Goal: Task Accomplishment & Management: Use online tool/utility

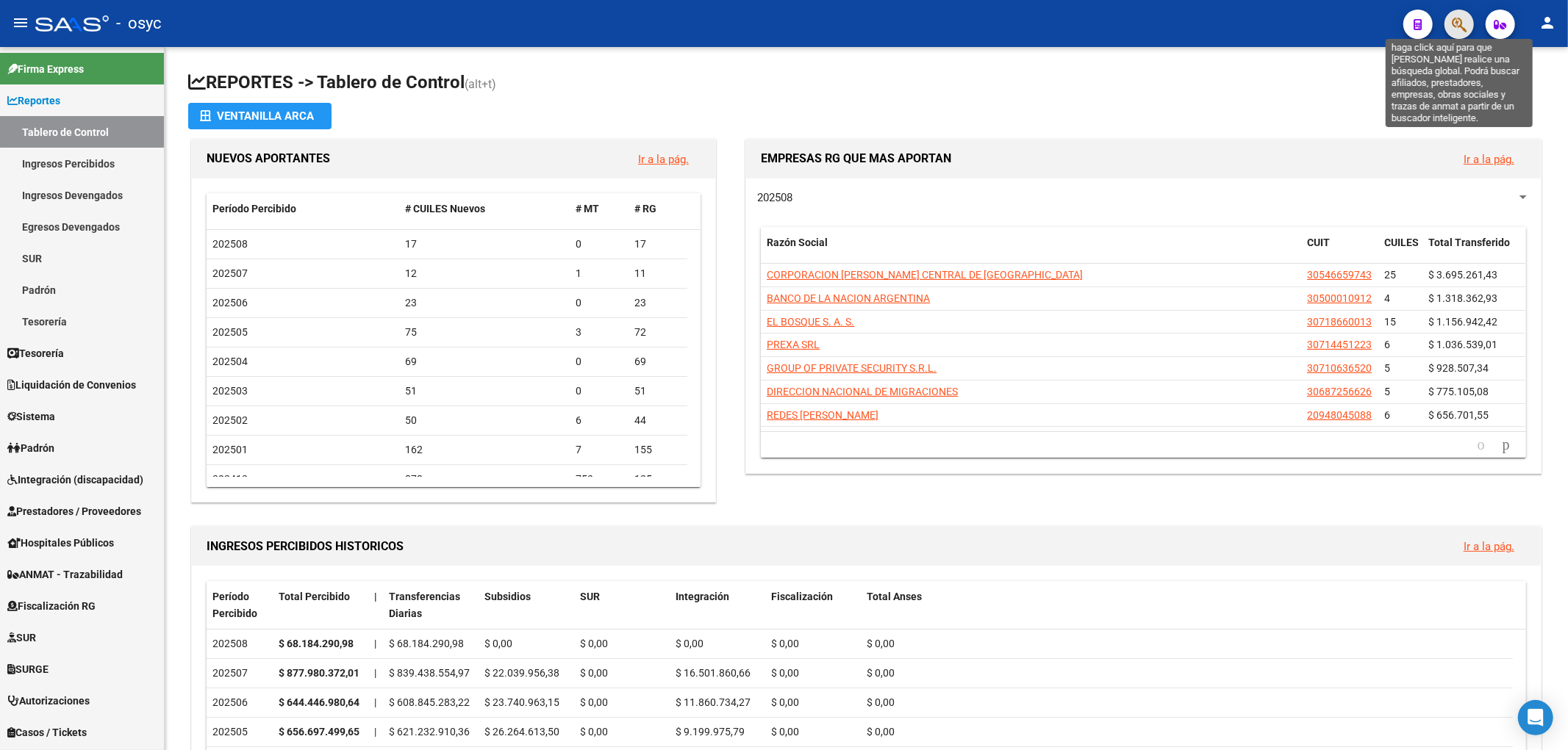
click at [1462, 21] on icon "button" at bounding box center [1460, 25] width 15 height 17
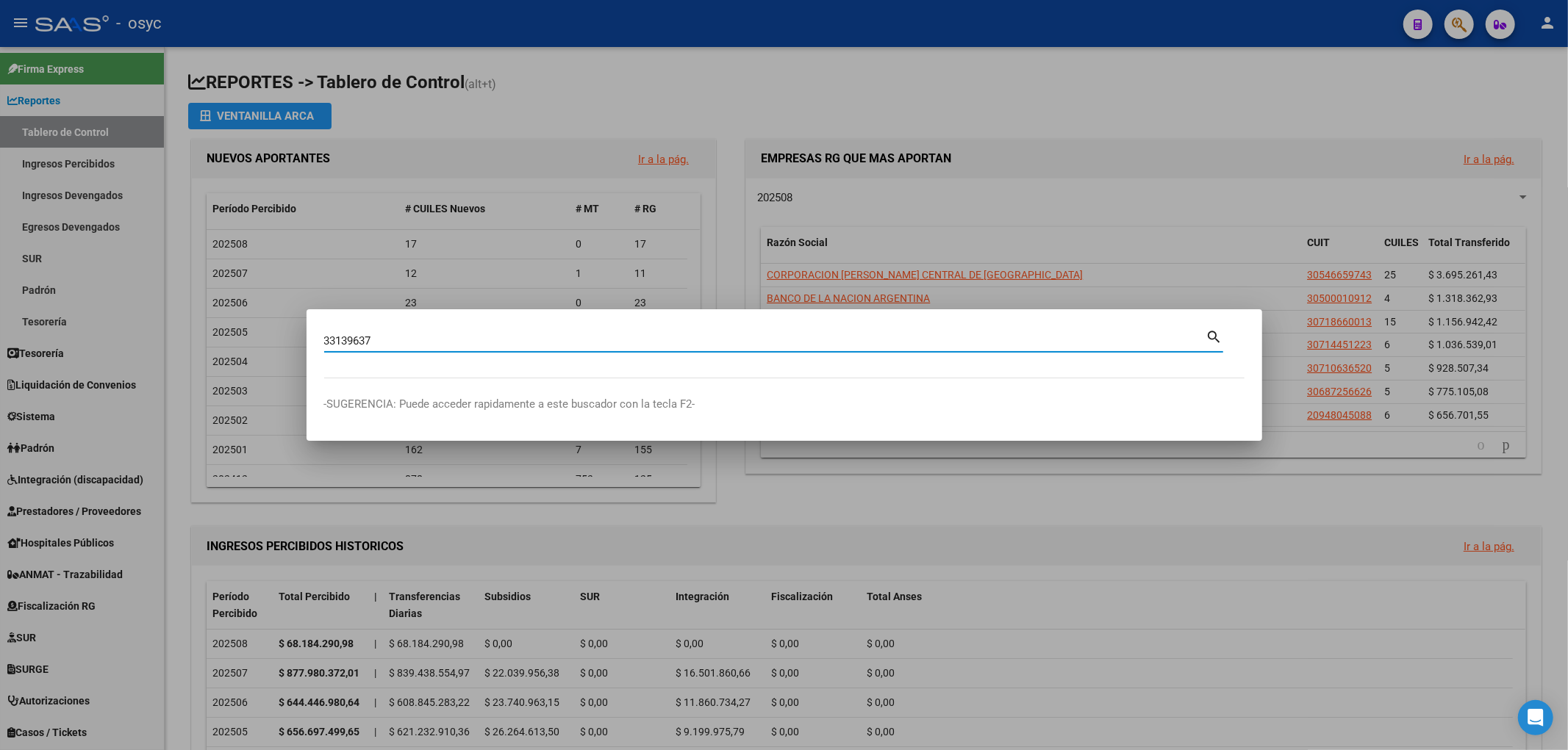
type input "33139637"
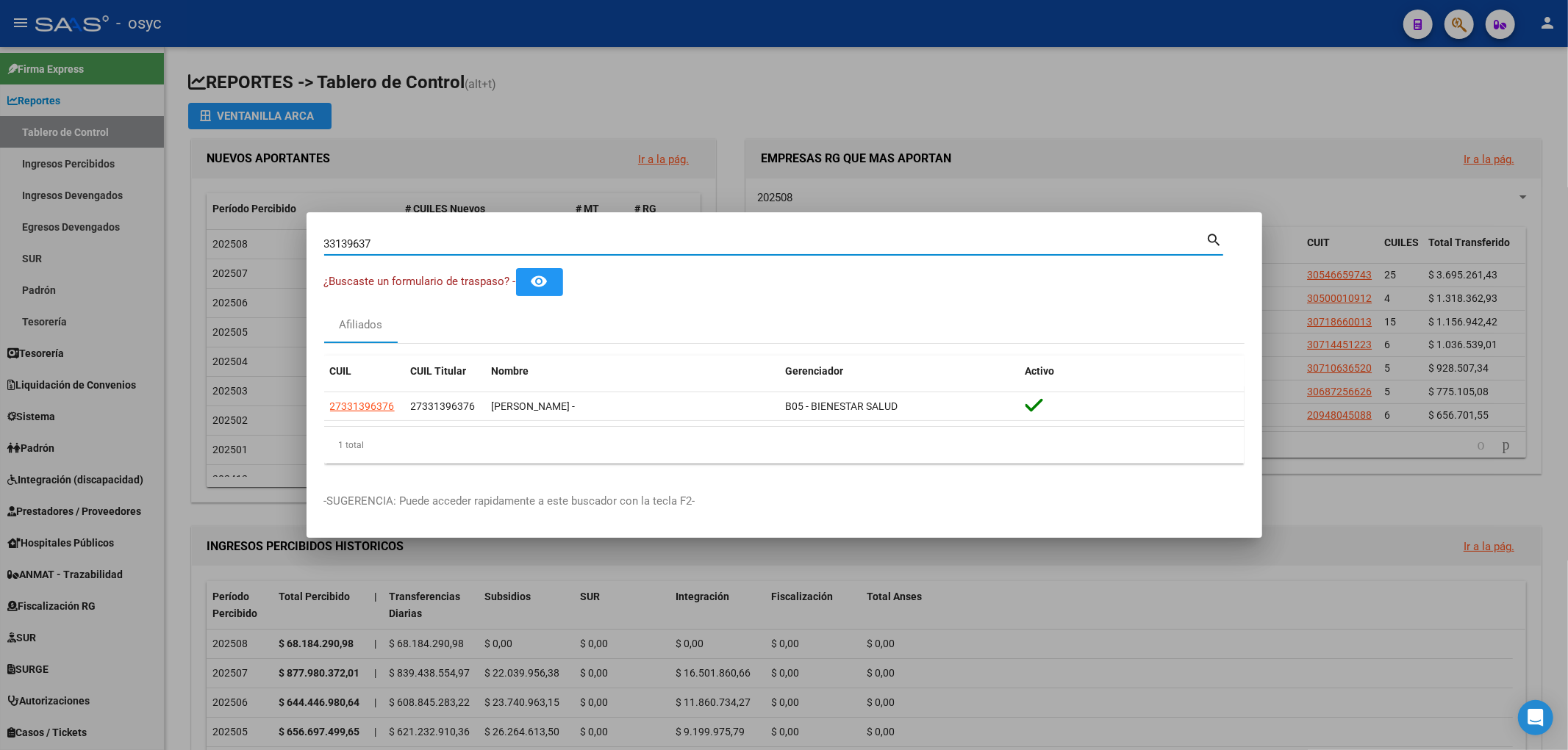
drag, startPoint x: 433, startPoint y: 245, endPoint x: 236, endPoint y: 245, distance: 197.0
click at [236, 245] on div "33139637 Buscar (apellido, dni, cuil, nro traspaso, cuit, obra social) search ¿…" at bounding box center [784, 375] width 1568 height 750
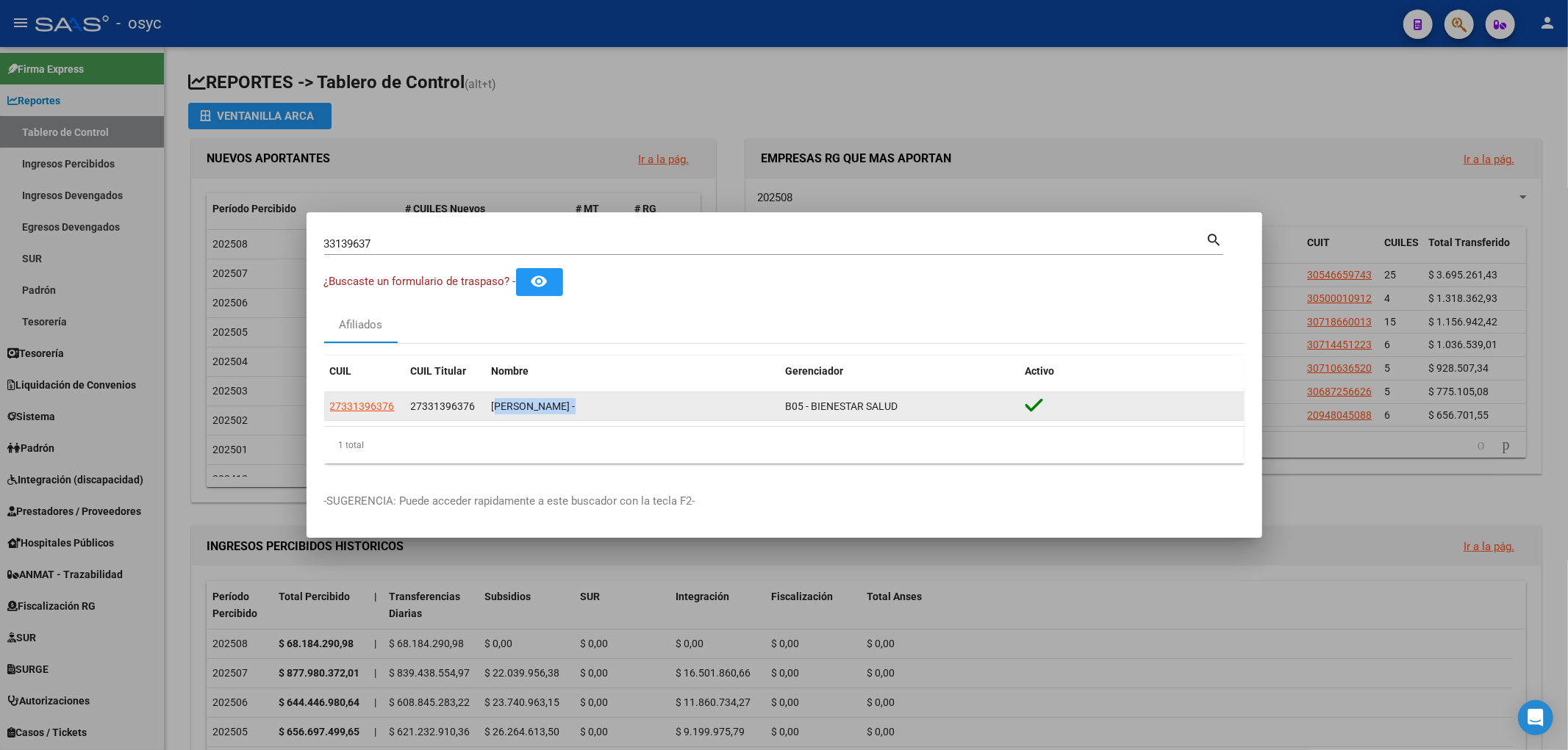
drag, startPoint x: 486, startPoint y: 401, endPoint x: 574, endPoint y: 414, distance: 89.0
click at [574, 414] on datatable-body-cell "SALAZAR CECILIA -" at bounding box center [633, 406] width 294 height 28
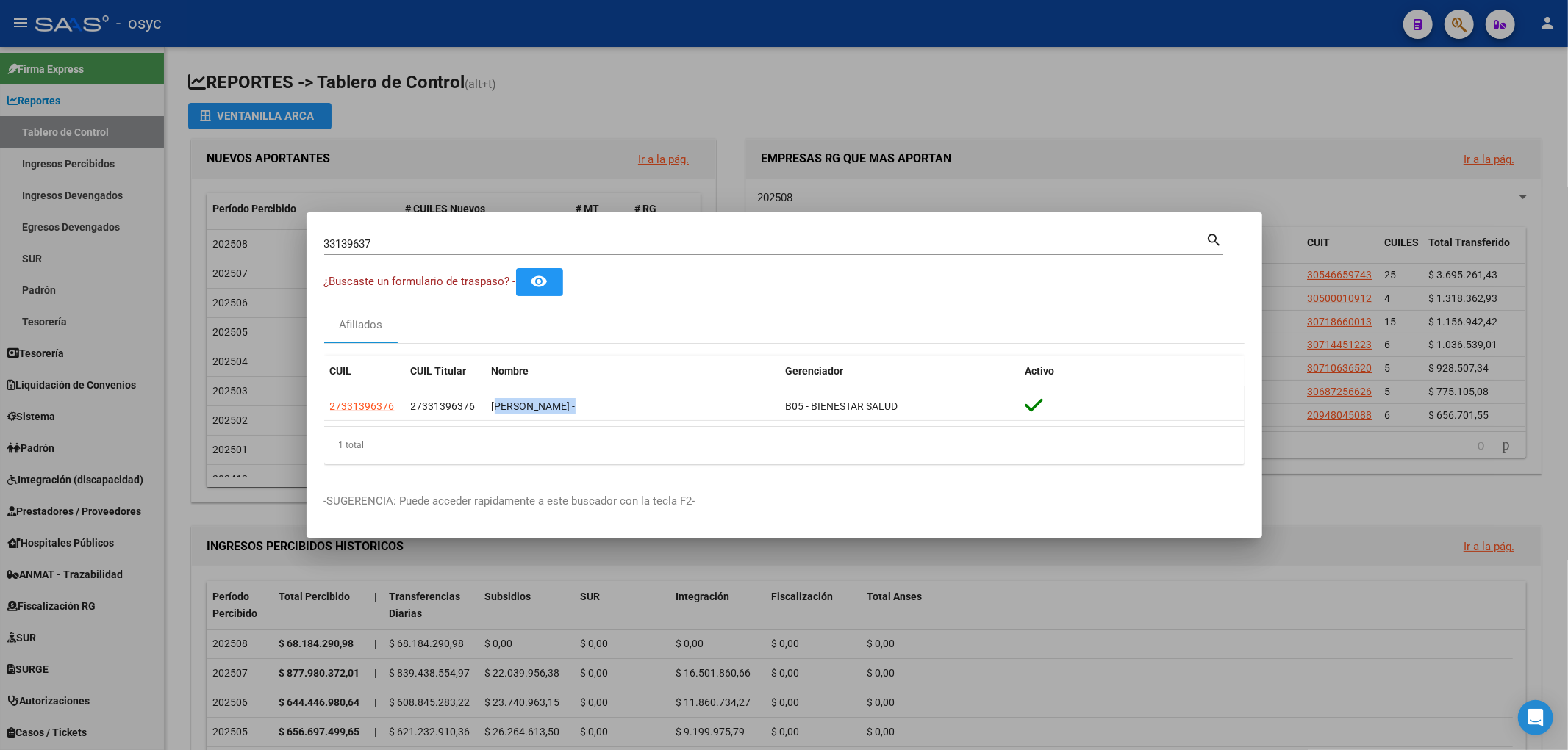
copy div "SALAZAR CECILIA"
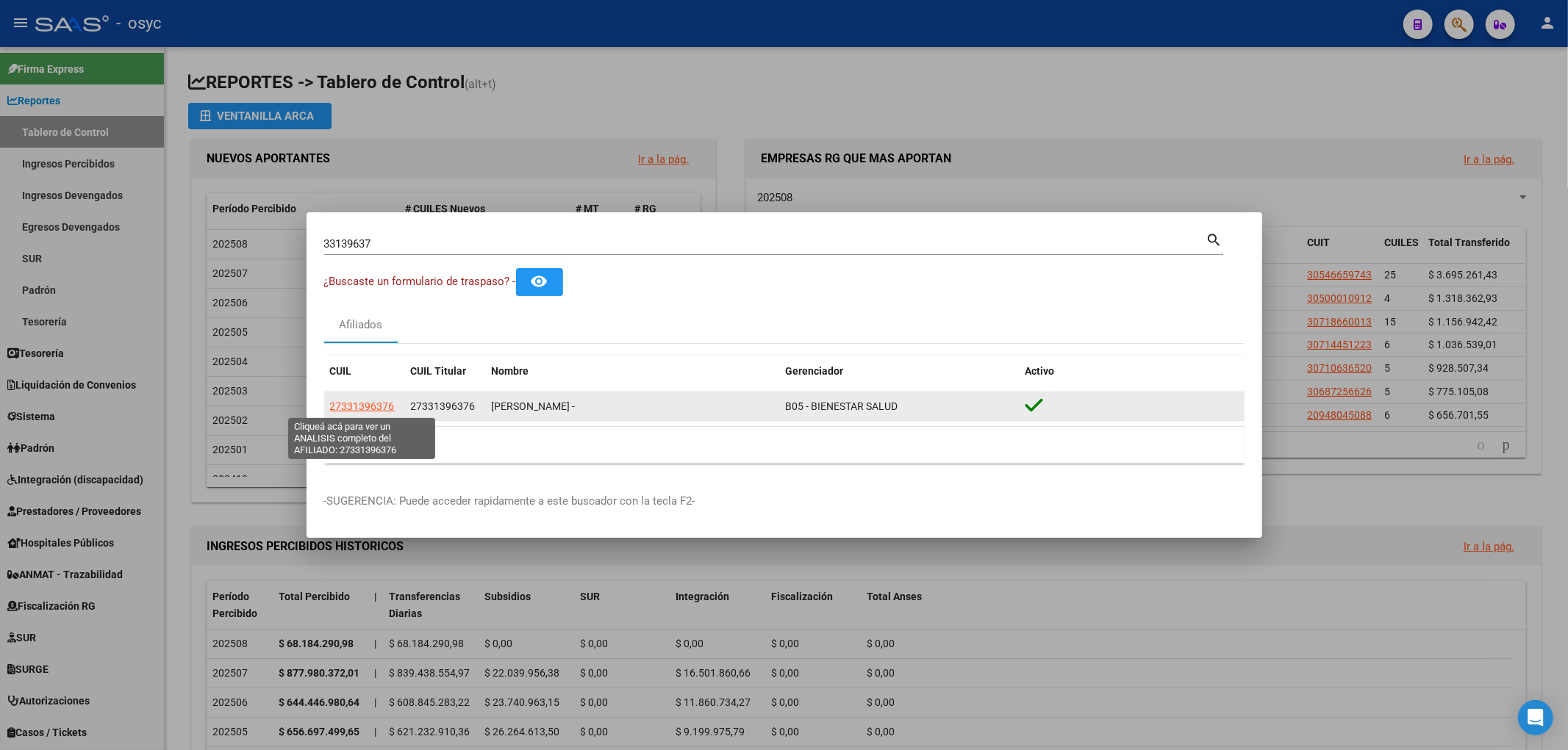
click at [369, 407] on span "27331396376" at bounding box center [362, 406] width 65 height 12
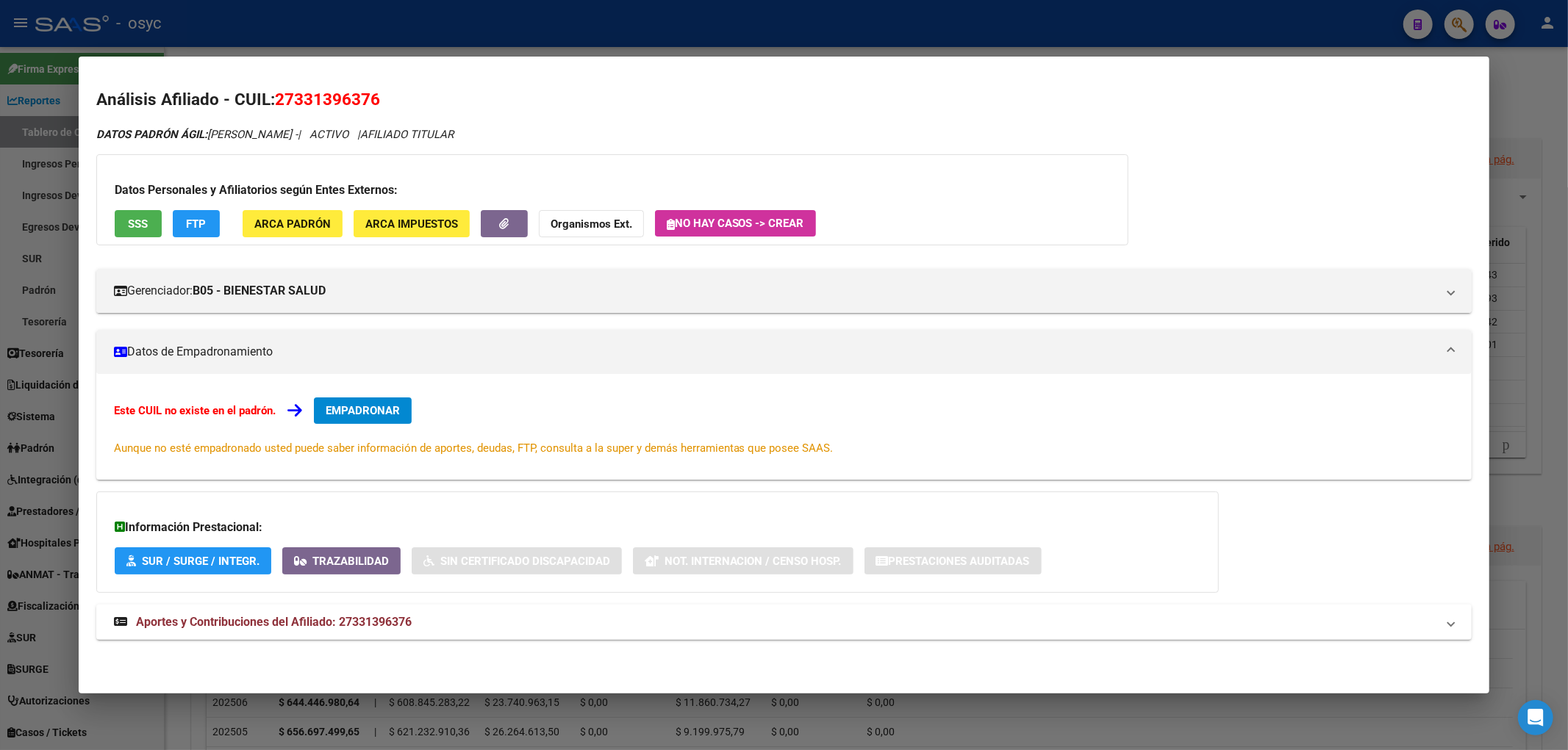
click at [1191, 16] on div at bounding box center [784, 375] width 1568 height 750
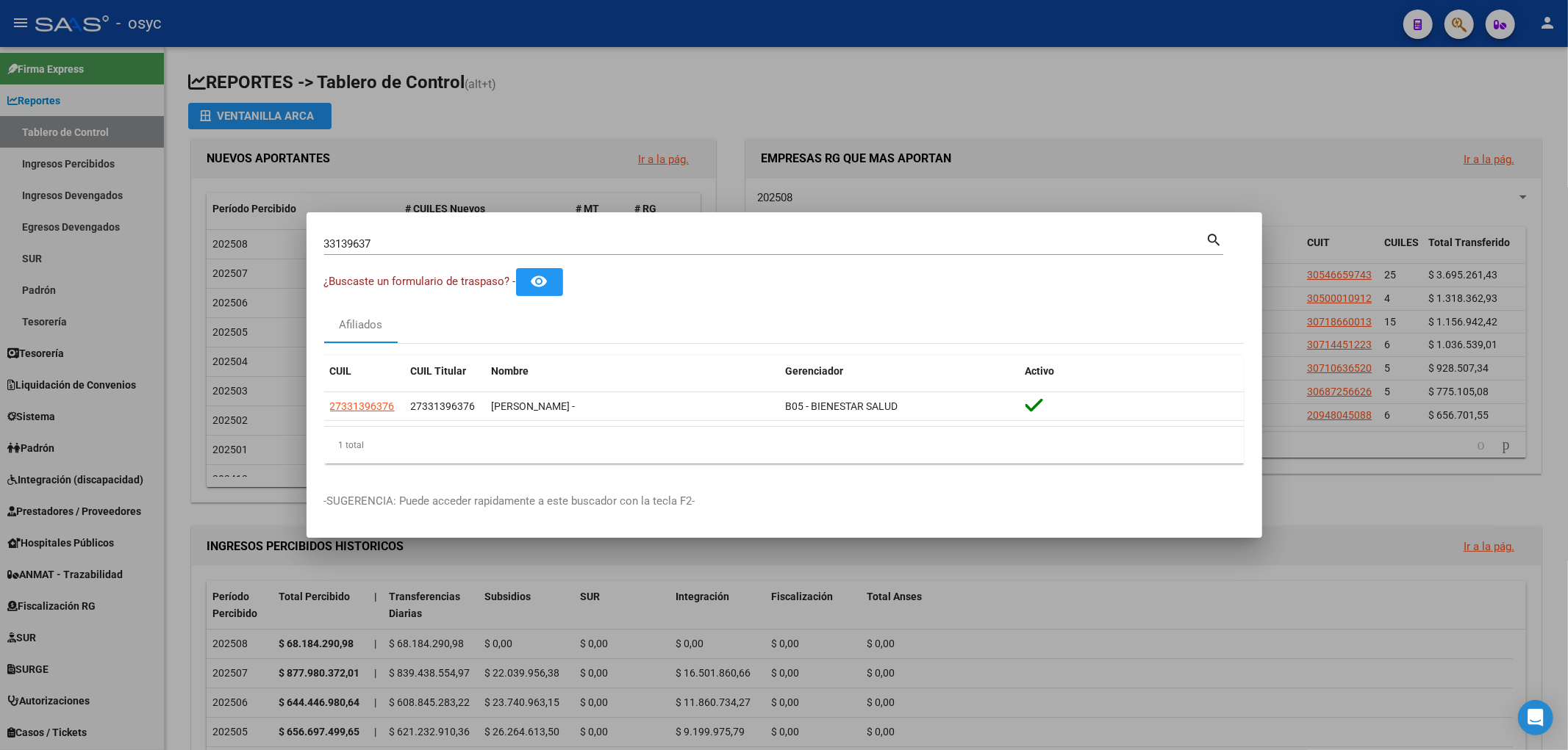
click at [1454, 31] on div at bounding box center [784, 375] width 1568 height 750
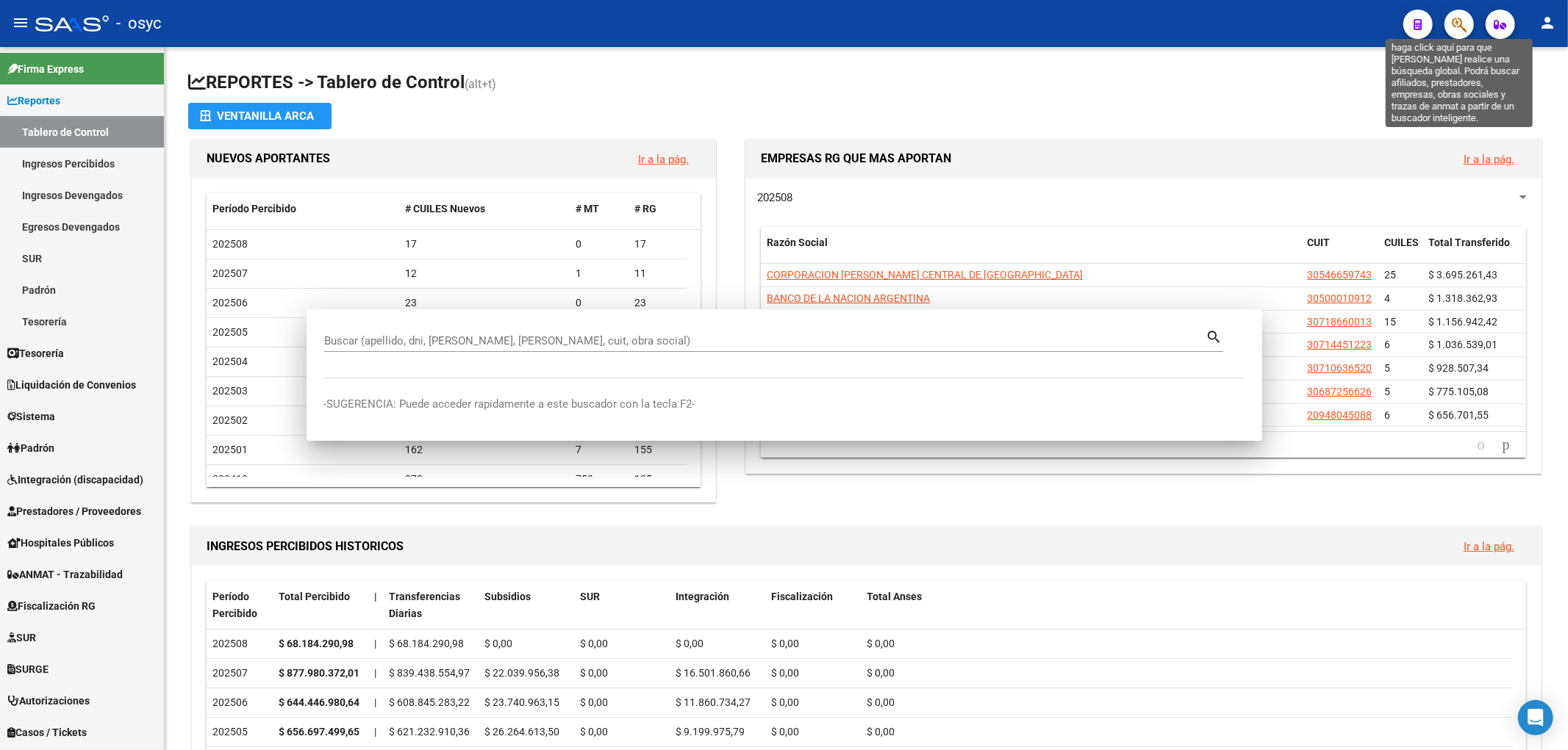
click at [1465, 31] on icon "button" at bounding box center [1460, 25] width 15 height 17
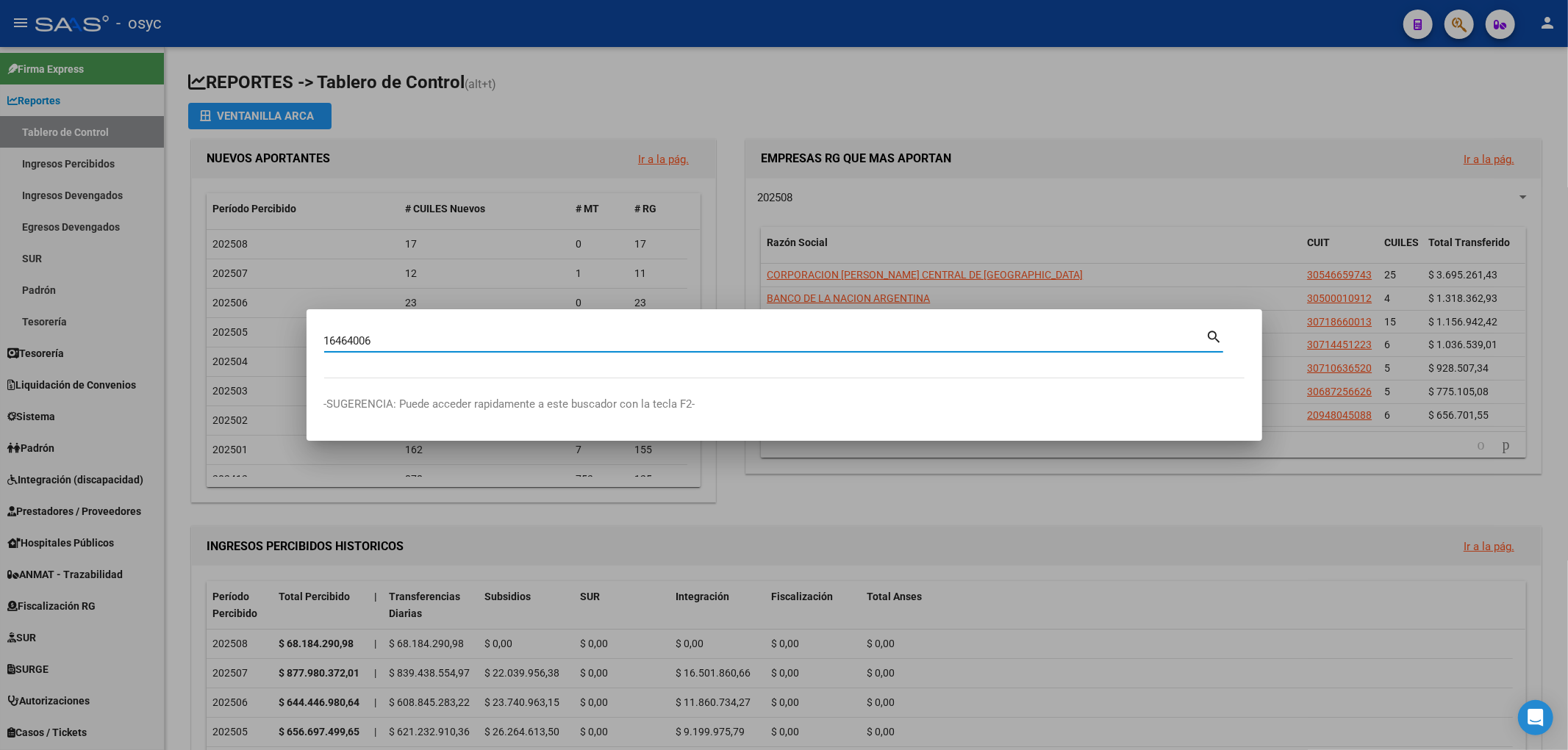
type input "16464006"
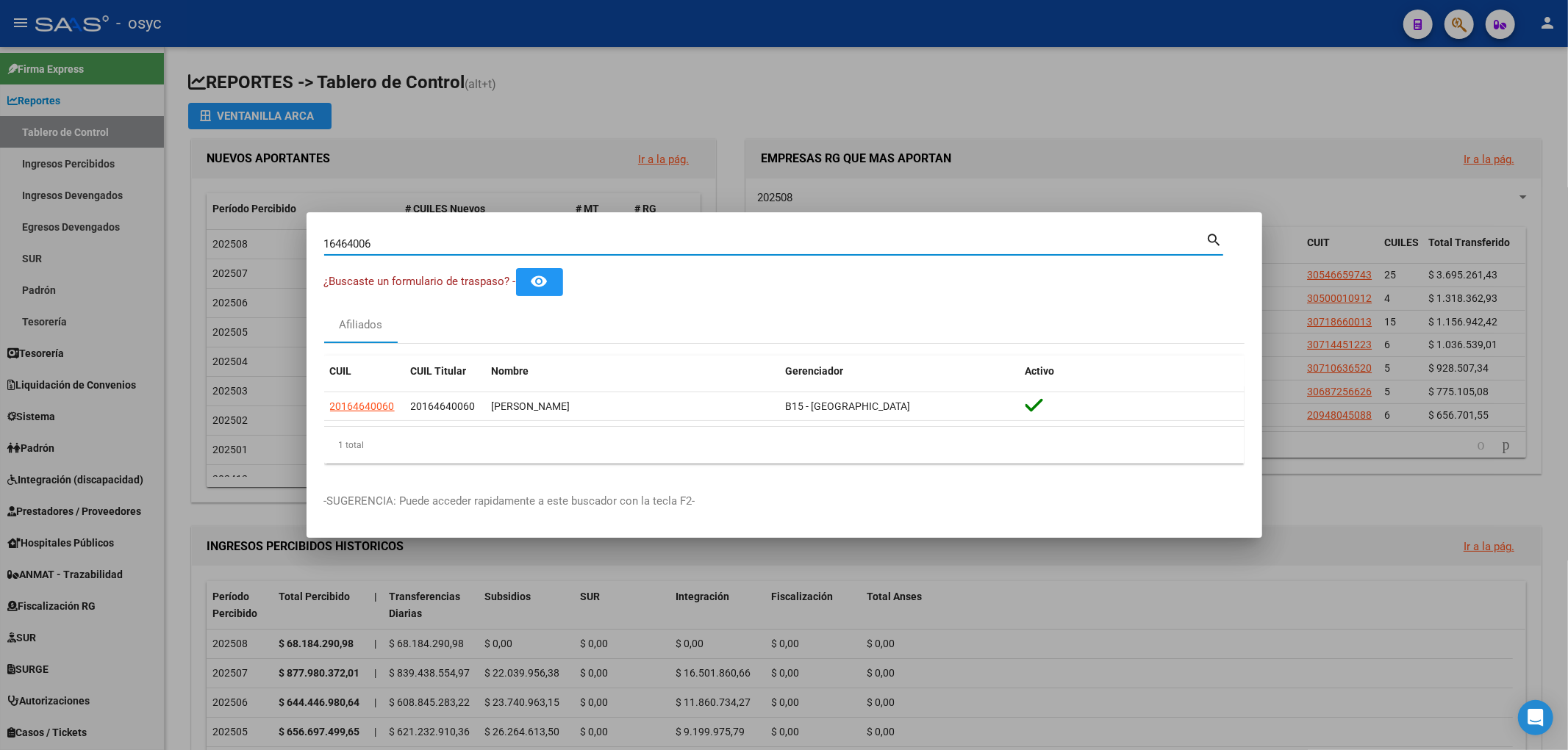
drag, startPoint x: 538, startPoint y: 247, endPoint x: 84, endPoint y: 219, distance: 454.9
click at [84, 219] on div "16464006 Buscar (apellido, dni, cuil, nro traspaso, cuit, obra social) search ¿…" at bounding box center [784, 375] width 1568 height 750
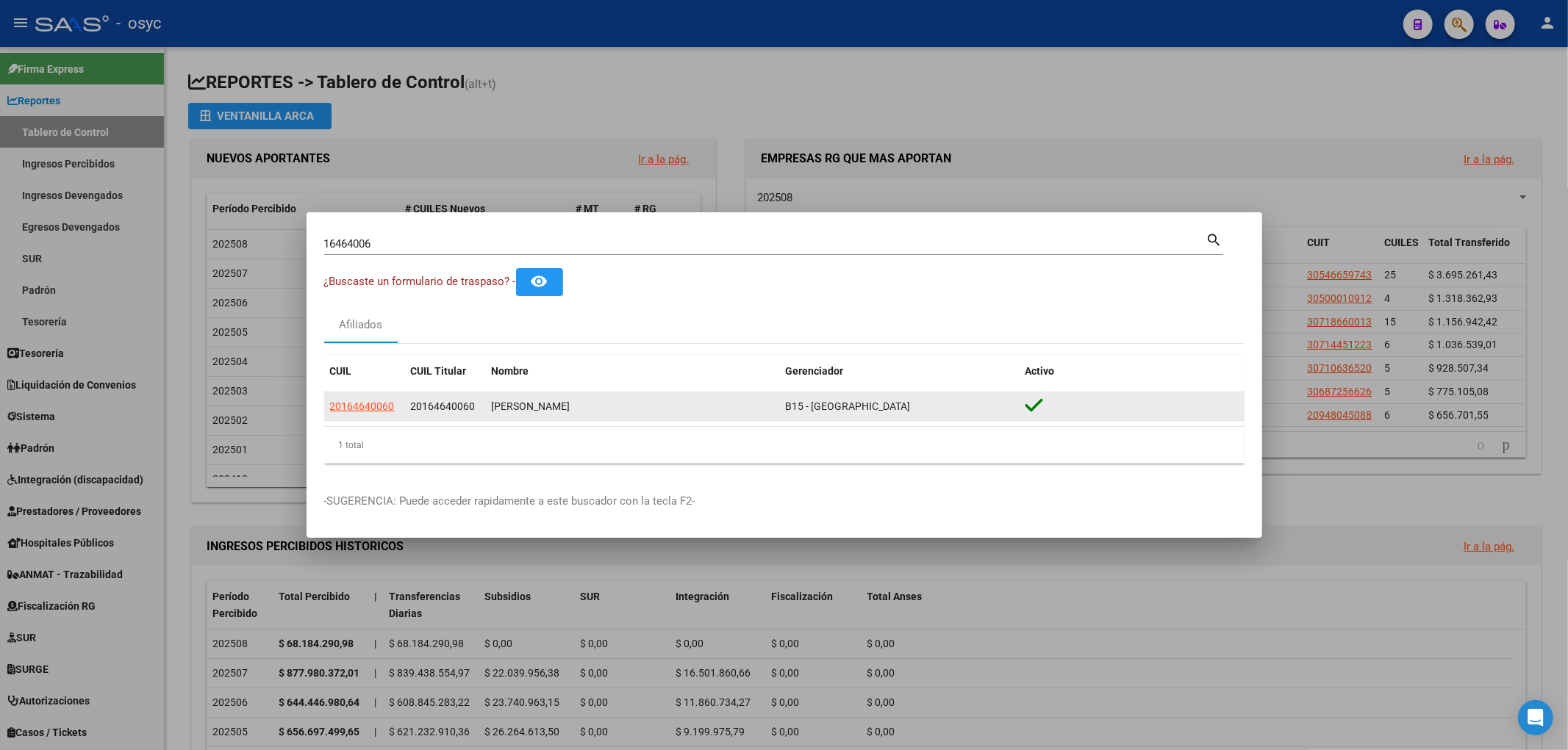
drag, startPoint x: 531, startPoint y: 406, endPoint x: 631, endPoint y: 413, distance: 100.2
click at [631, 413] on div "SALAZAR ROGELIO AUGUSTO" at bounding box center [633, 406] width 283 height 17
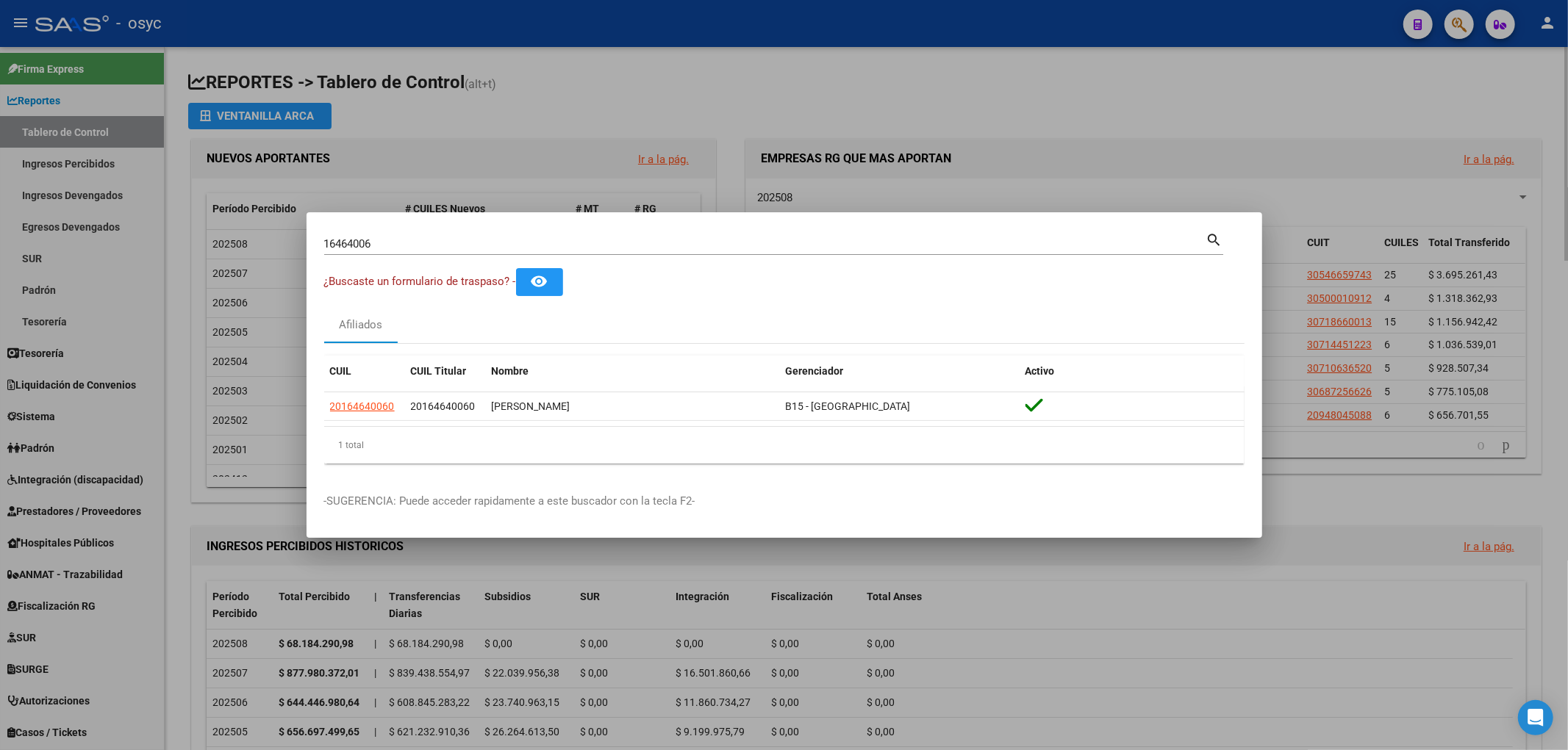
drag, startPoint x: 809, startPoint y: 84, endPoint x: 405, endPoint y: 49, distance: 405.5
click at [803, 81] on div at bounding box center [784, 375] width 1568 height 750
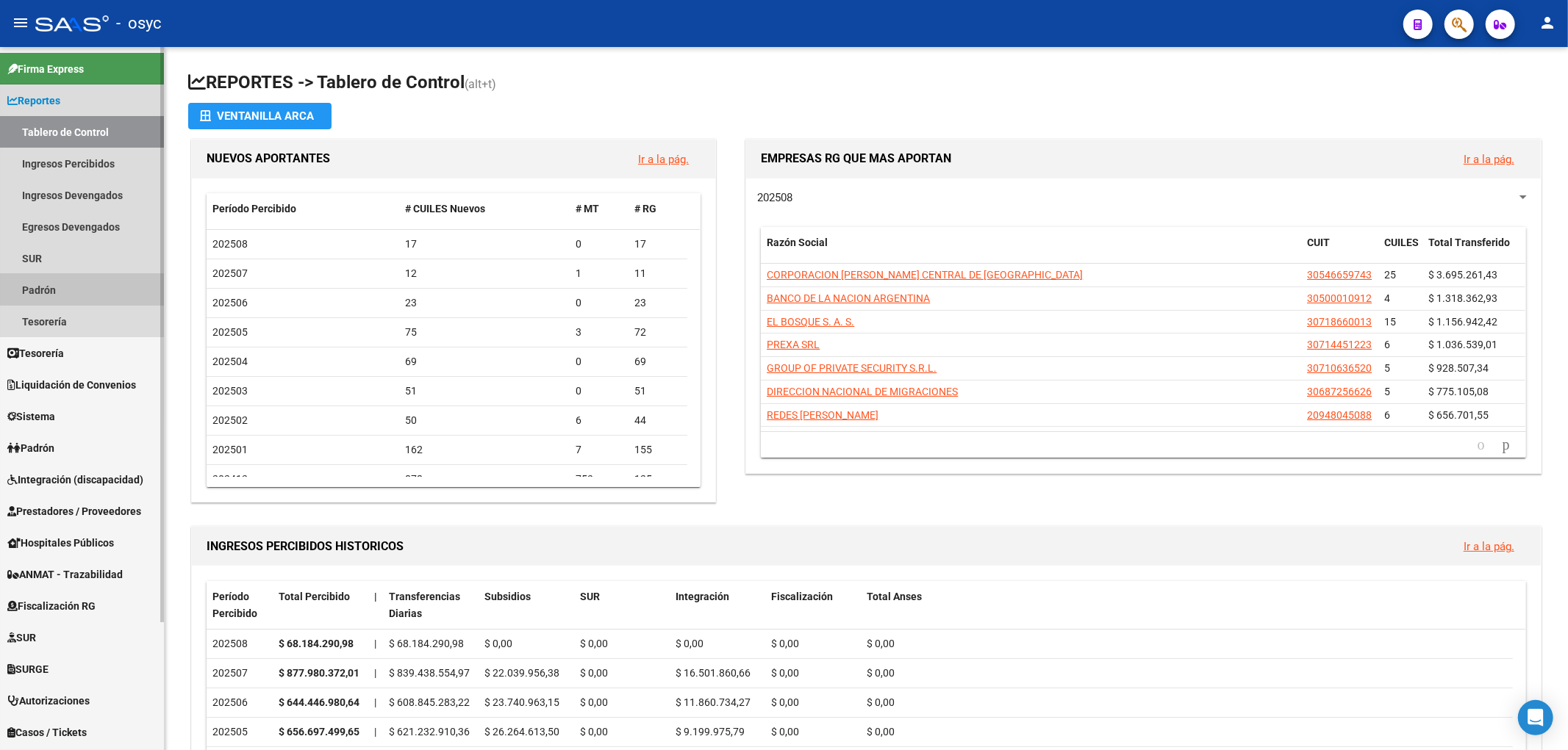
click at [30, 278] on link "Padrón" at bounding box center [81, 290] width 164 height 31
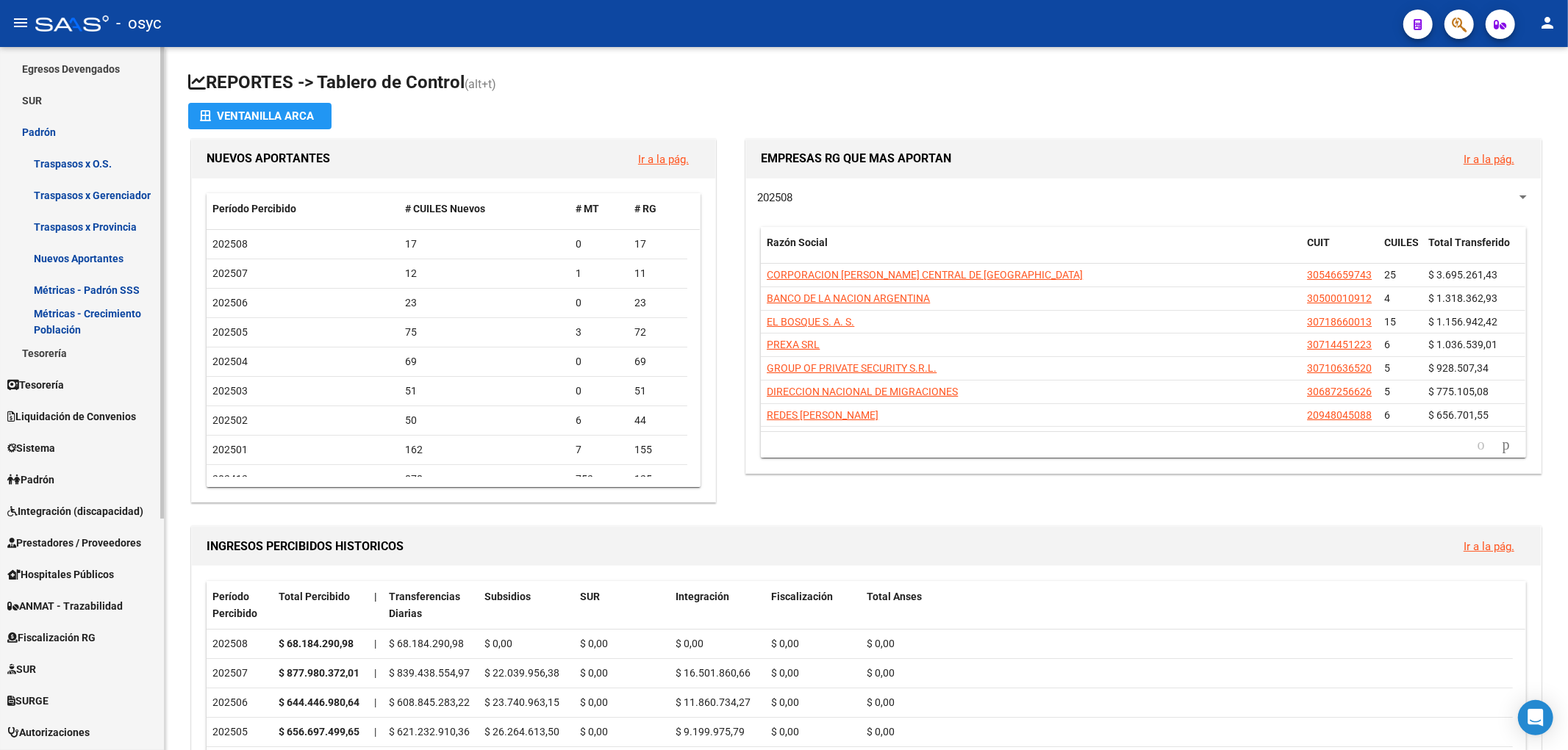
scroll to position [163, 0]
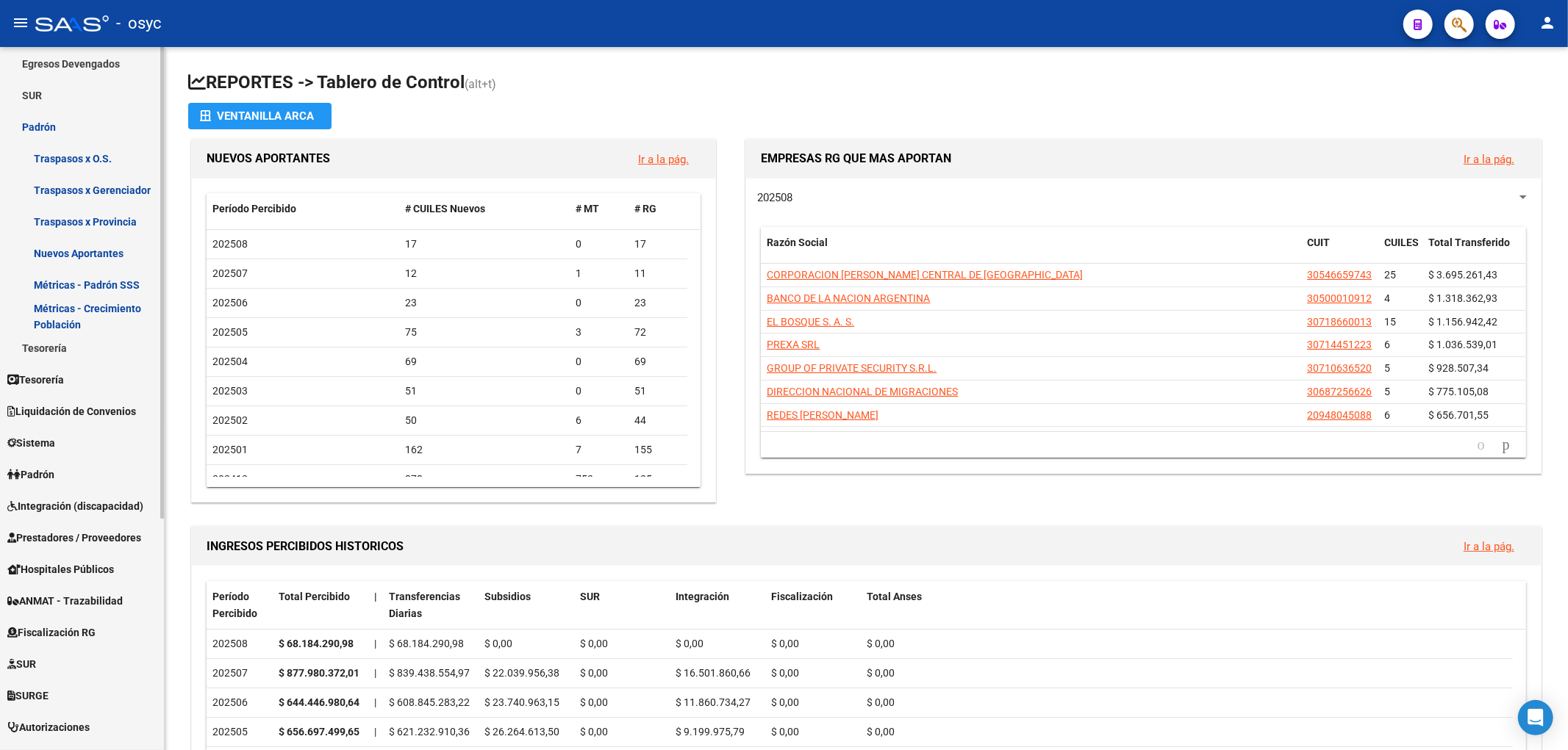
click at [68, 436] on link "Sistema" at bounding box center [81, 443] width 164 height 31
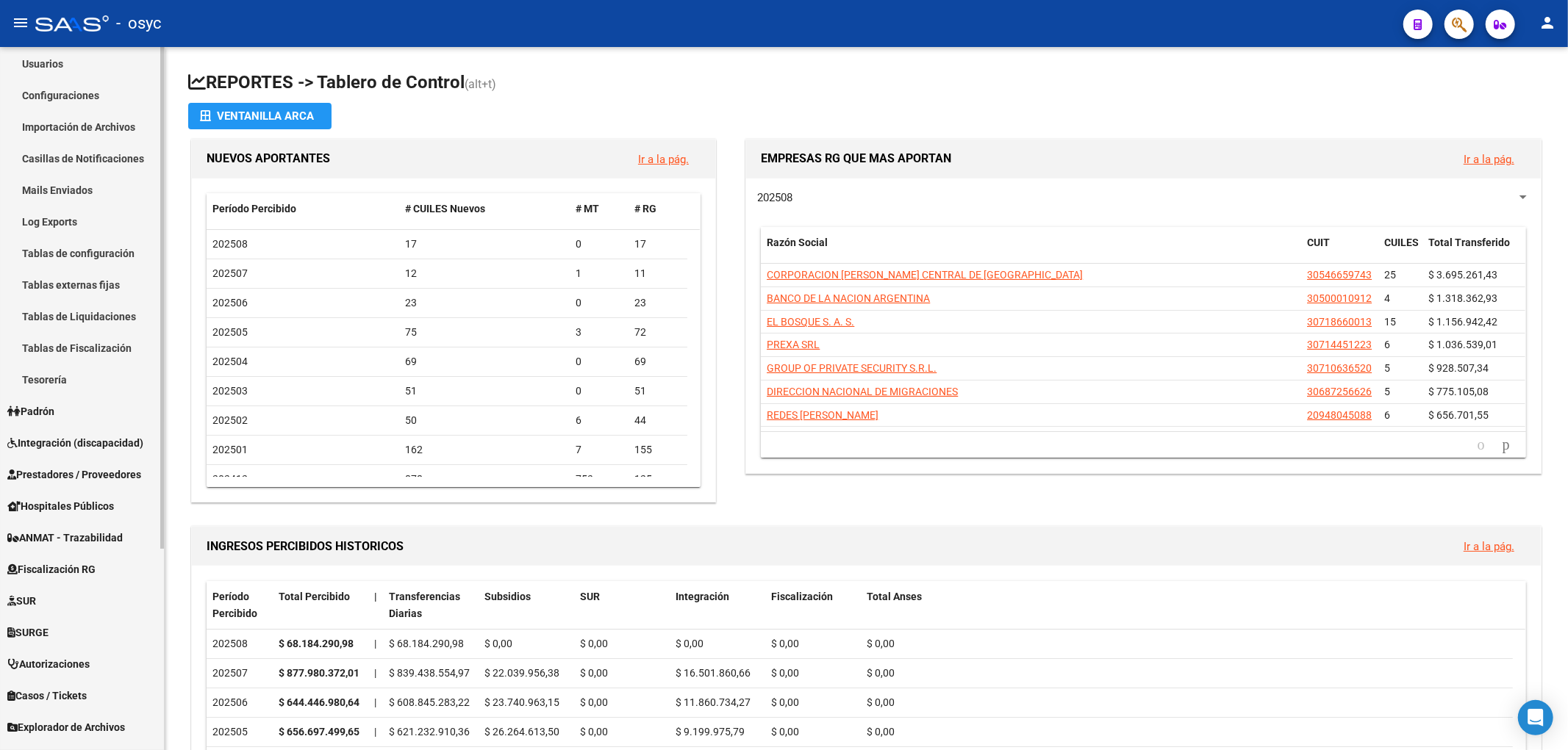
scroll to position [81, 0]
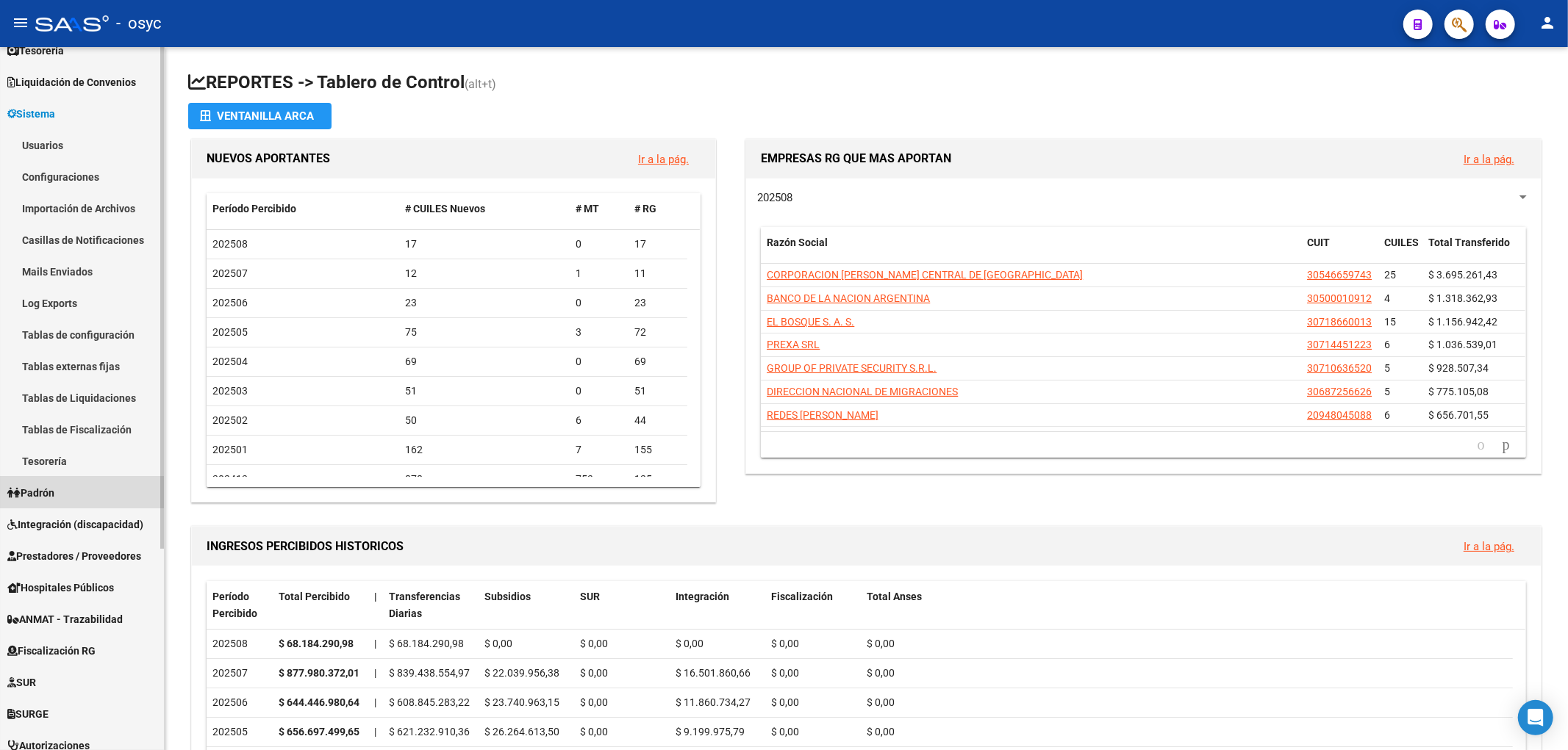
click at [55, 488] on span "Padrón" at bounding box center [31, 493] width 47 height 16
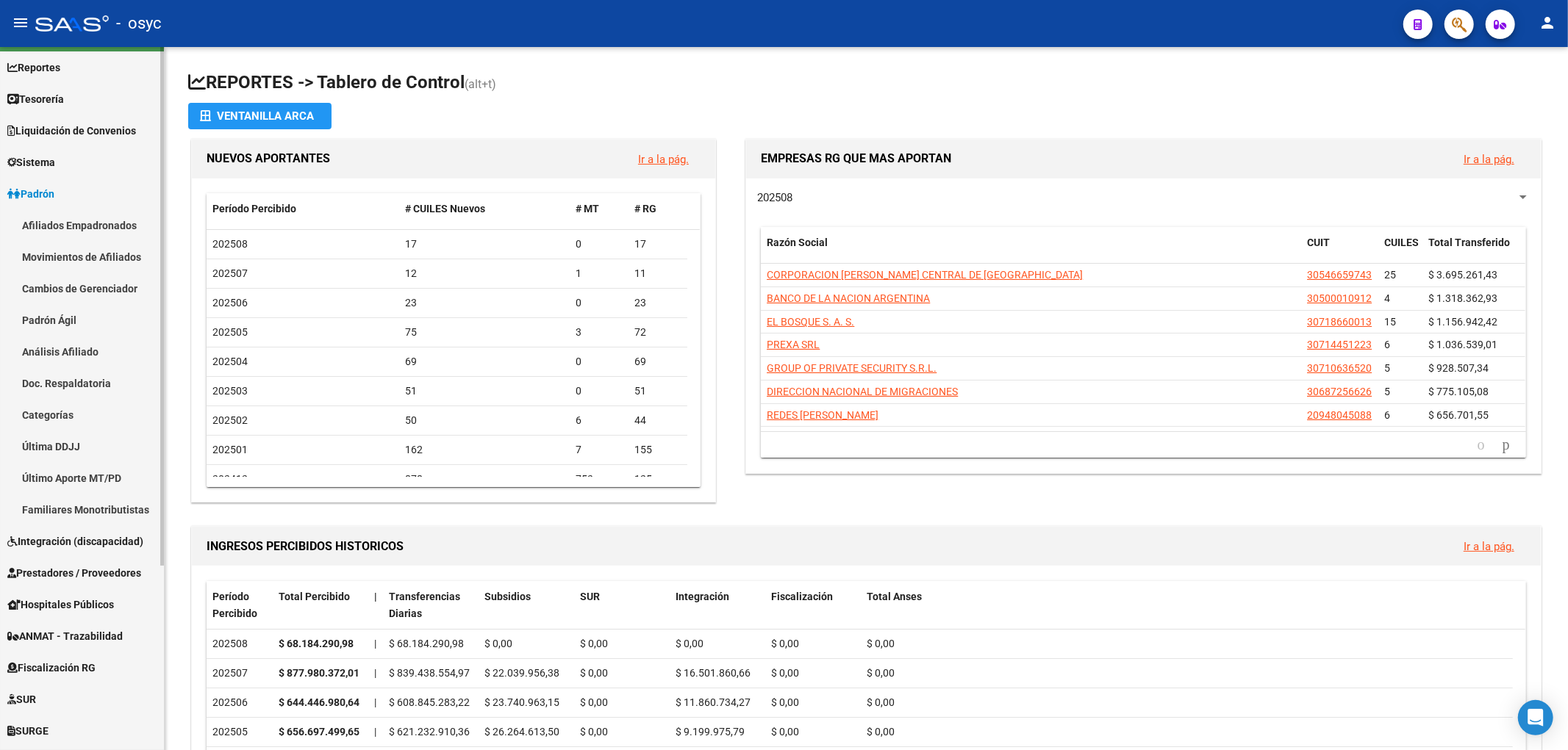
scroll to position [0, 0]
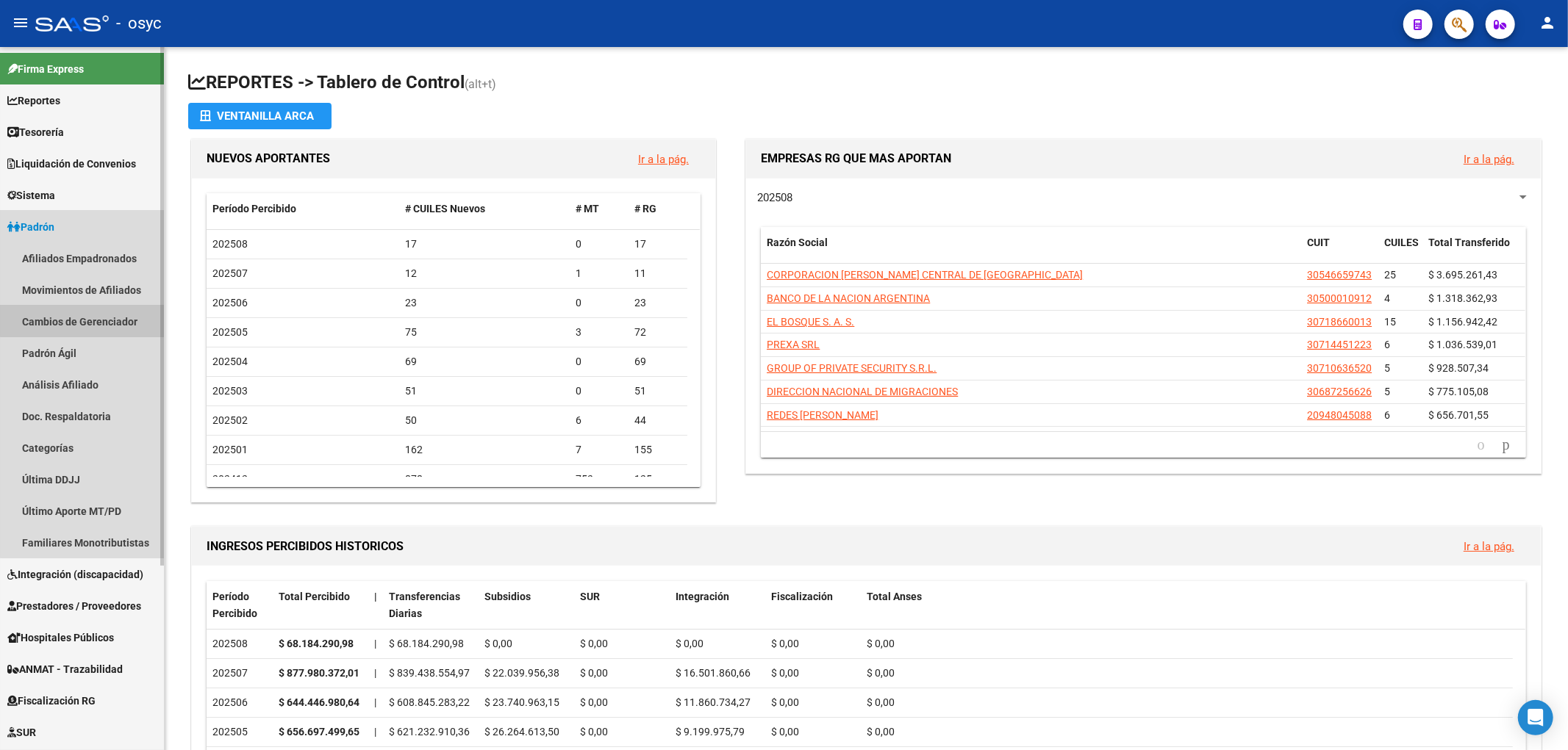
click at [101, 316] on link "Cambios de Gerenciador" at bounding box center [81, 321] width 164 height 31
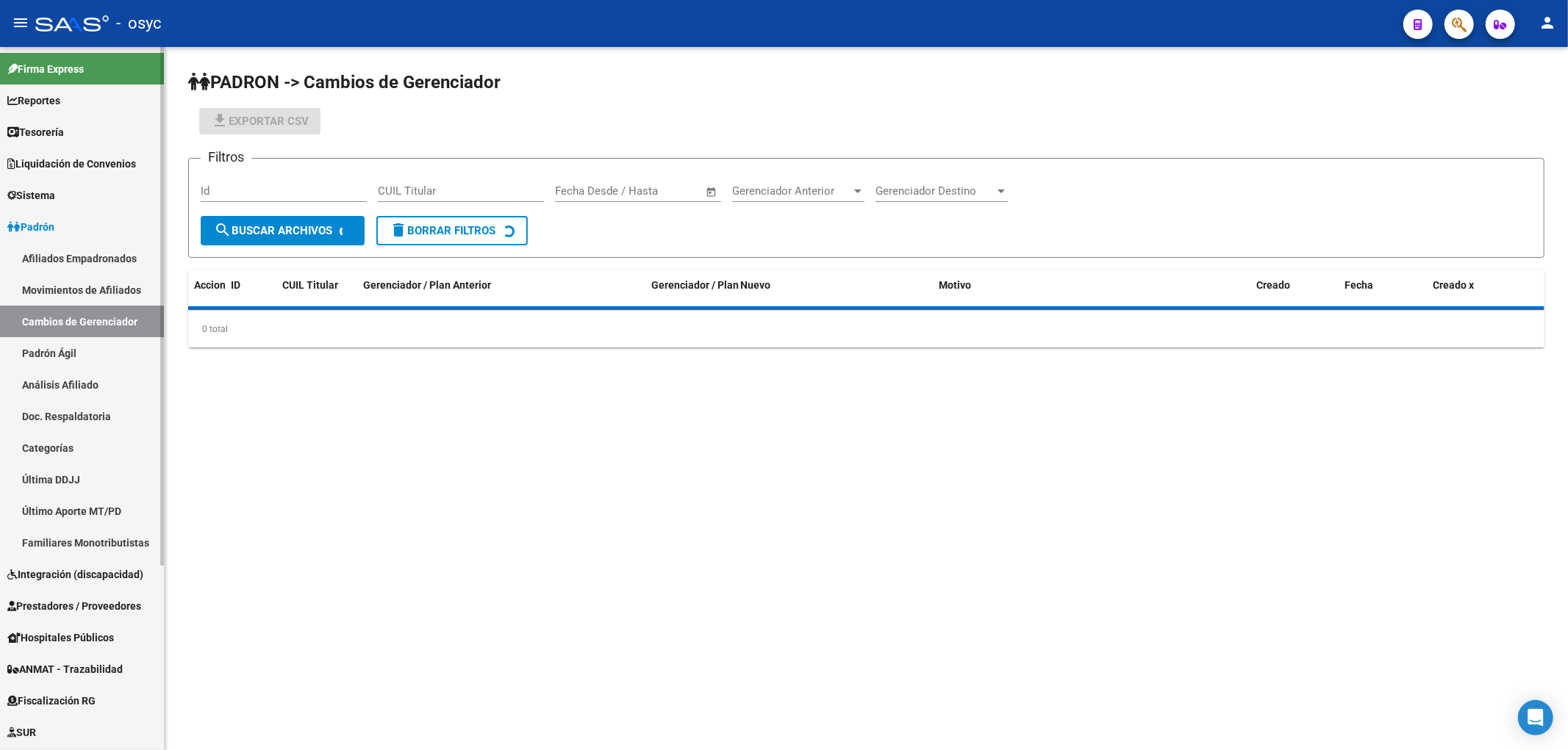
click at [63, 360] on link "Padrón Ágil" at bounding box center [81, 353] width 164 height 31
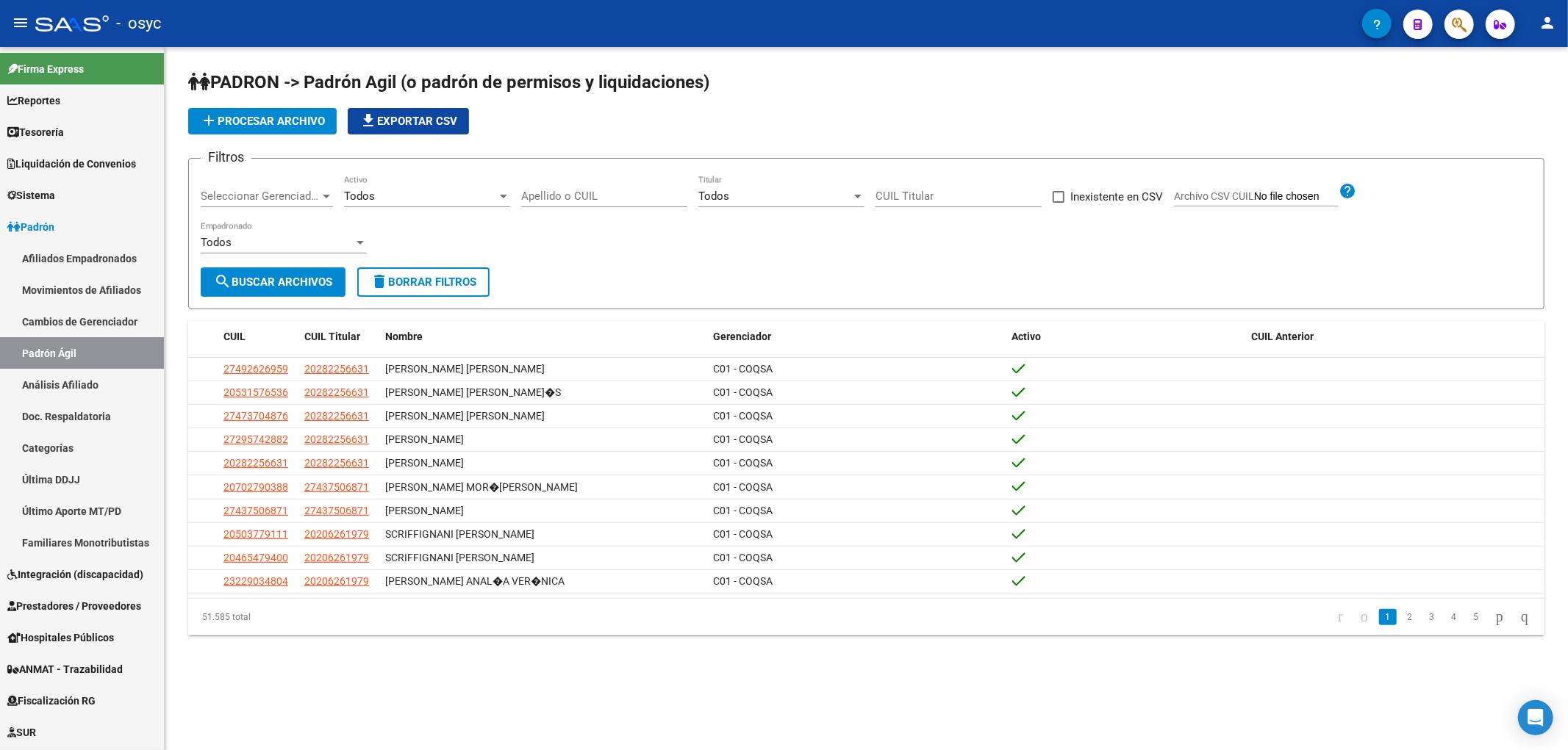
click at [741, 190] on div "Todos" at bounding box center [775, 196] width 153 height 13
click at [453, 157] on div at bounding box center [784, 375] width 1568 height 750
click at [448, 196] on div "Todos" at bounding box center [420, 196] width 153 height 13
click at [448, 196] on span "Todos" at bounding box center [427, 196] width 166 height 33
drag, startPoint x: 315, startPoint y: 179, endPoint x: 309, endPoint y: 189, distance: 11.7
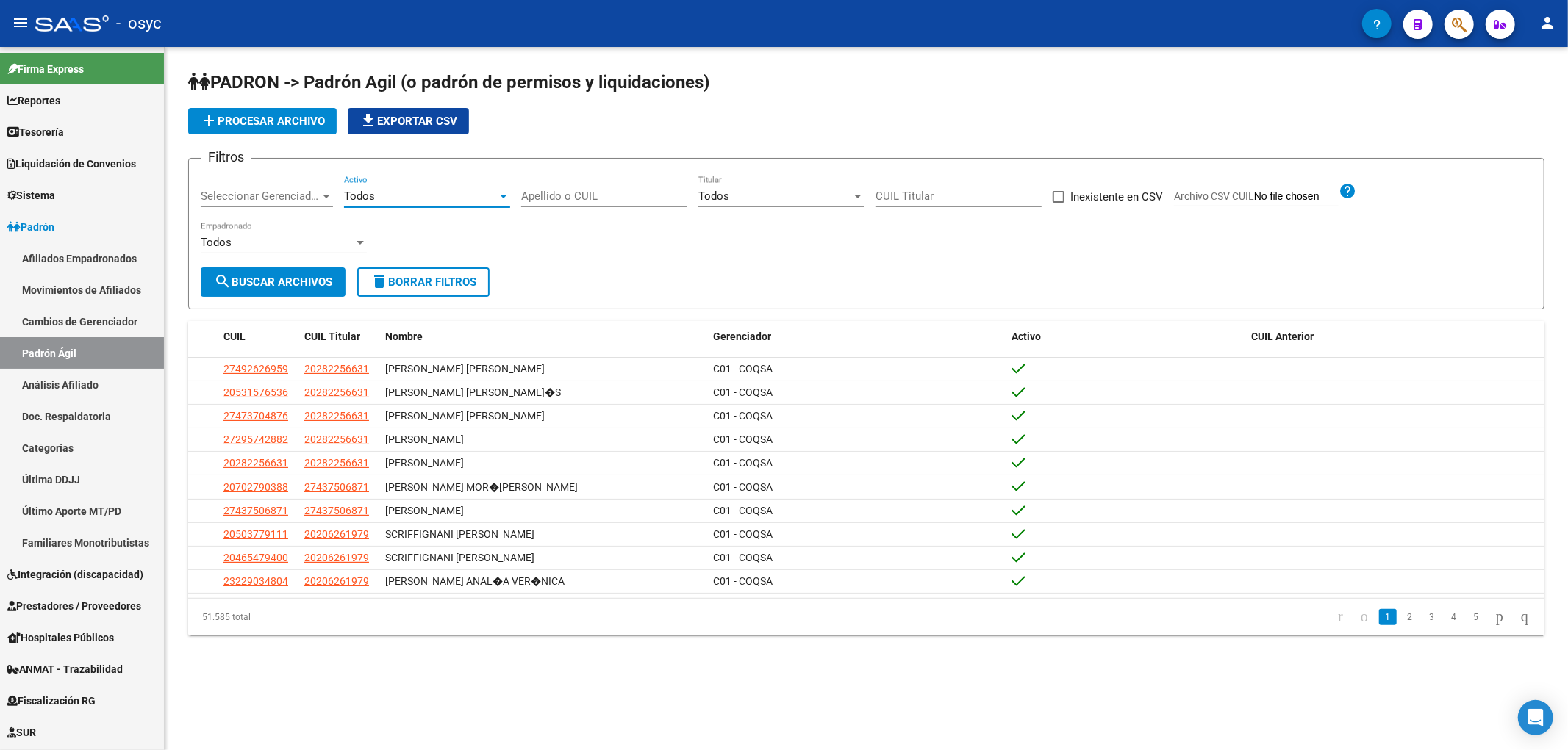
click at [309, 189] on div "Seleccionar Gerenciador Seleccionar Gerenciador" at bounding box center [267, 191] width 132 height 31
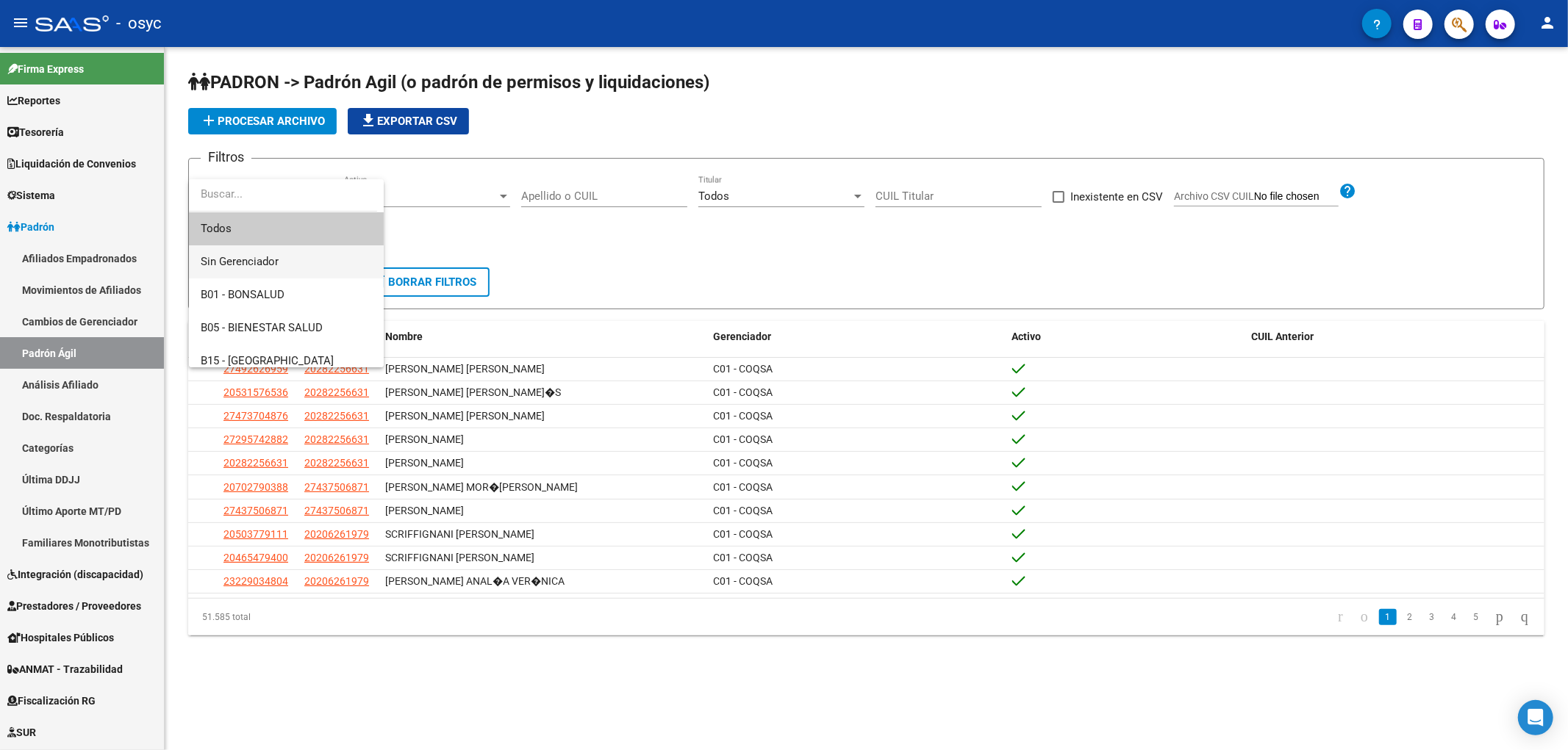
scroll to position [81, 0]
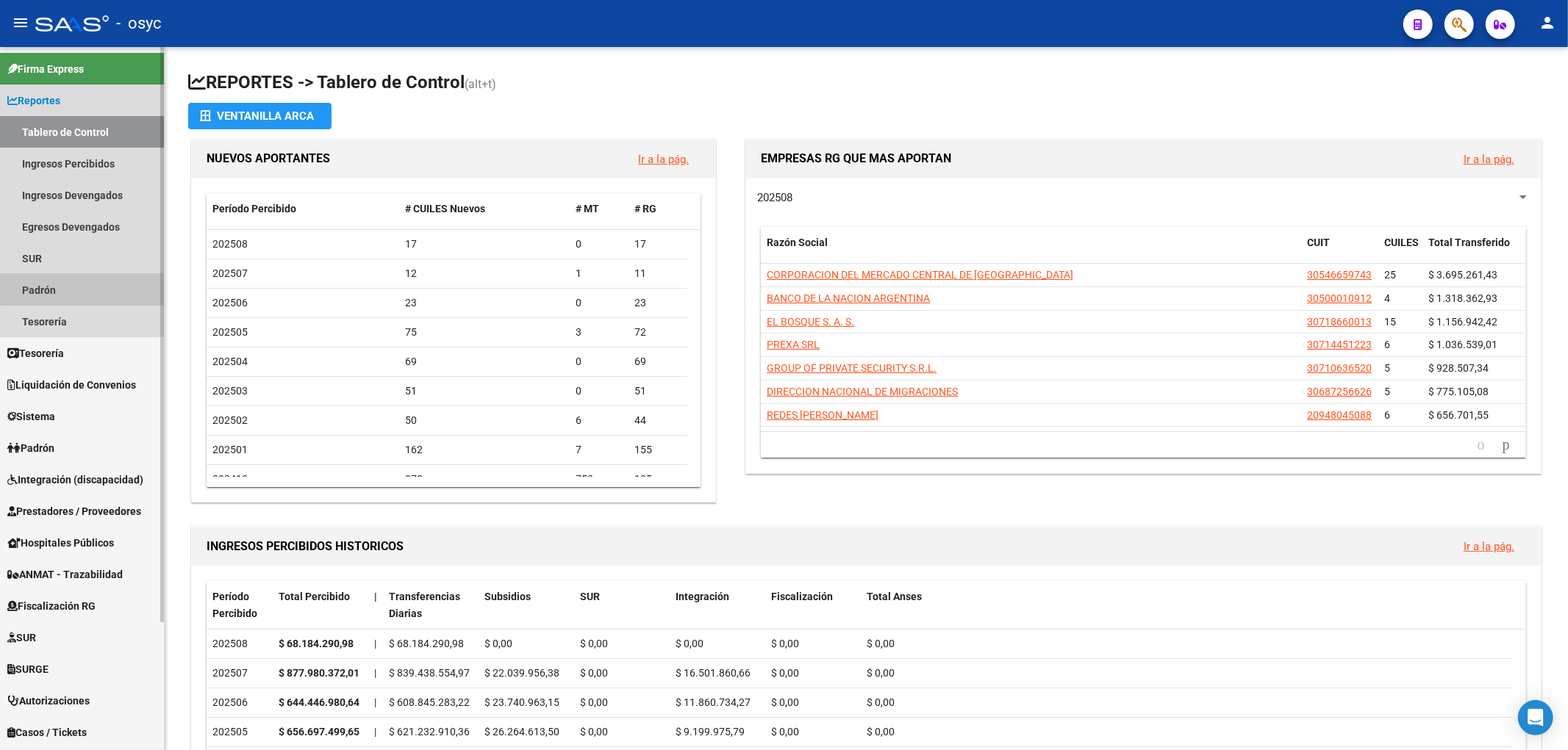
click at [70, 292] on link "Padrón" at bounding box center [81, 290] width 164 height 31
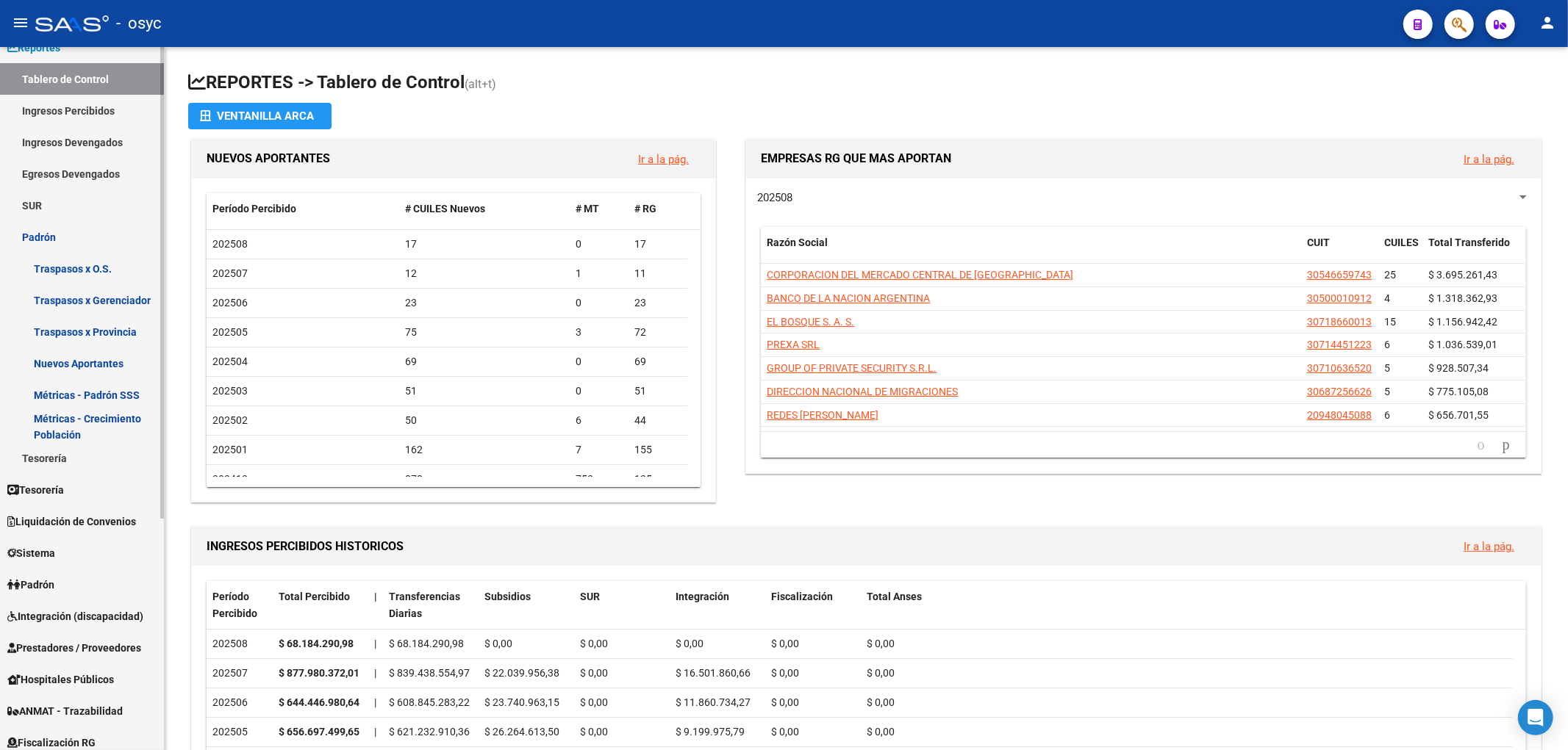
scroll to position [163, 0]
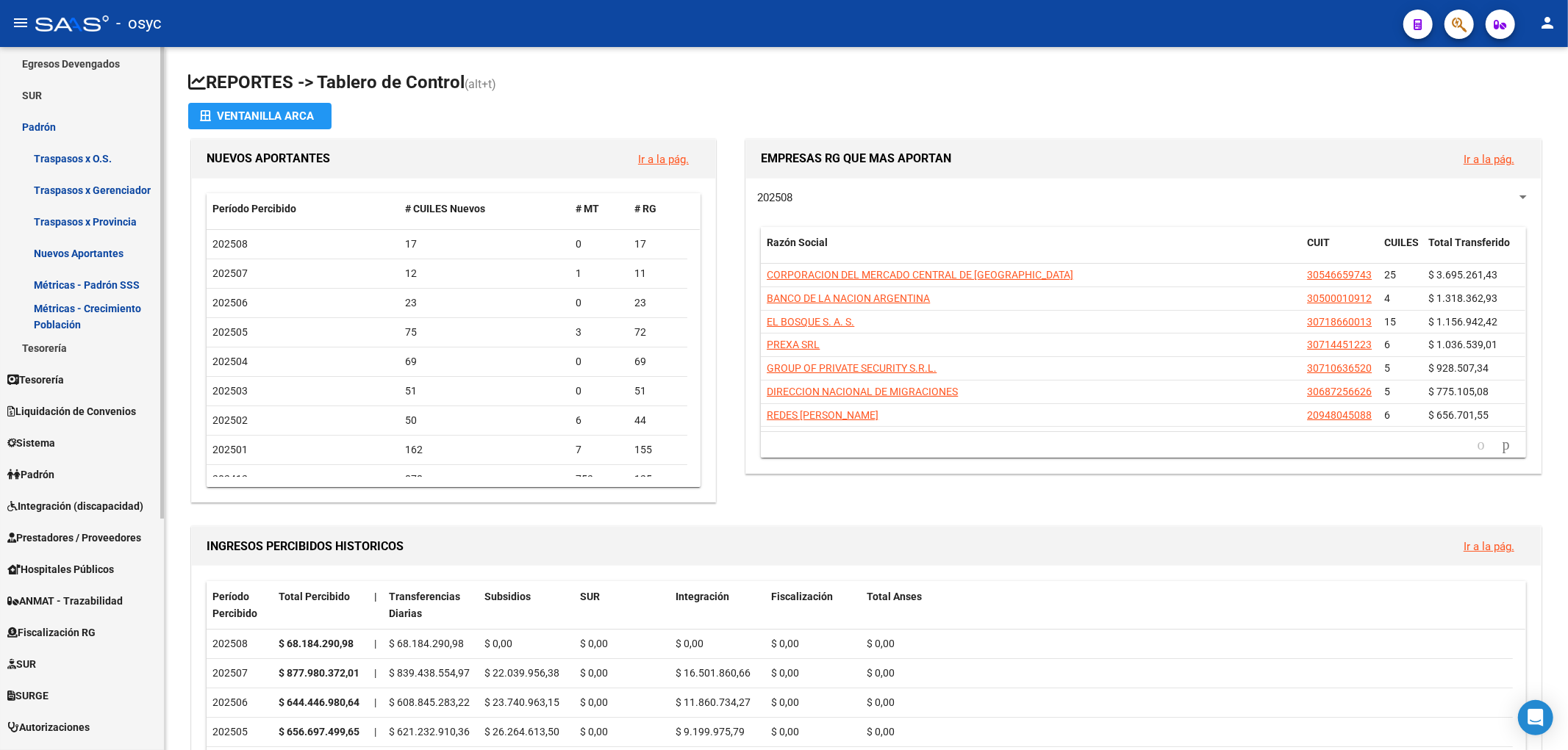
click at [87, 450] on link "Sistema" at bounding box center [81, 443] width 164 height 31
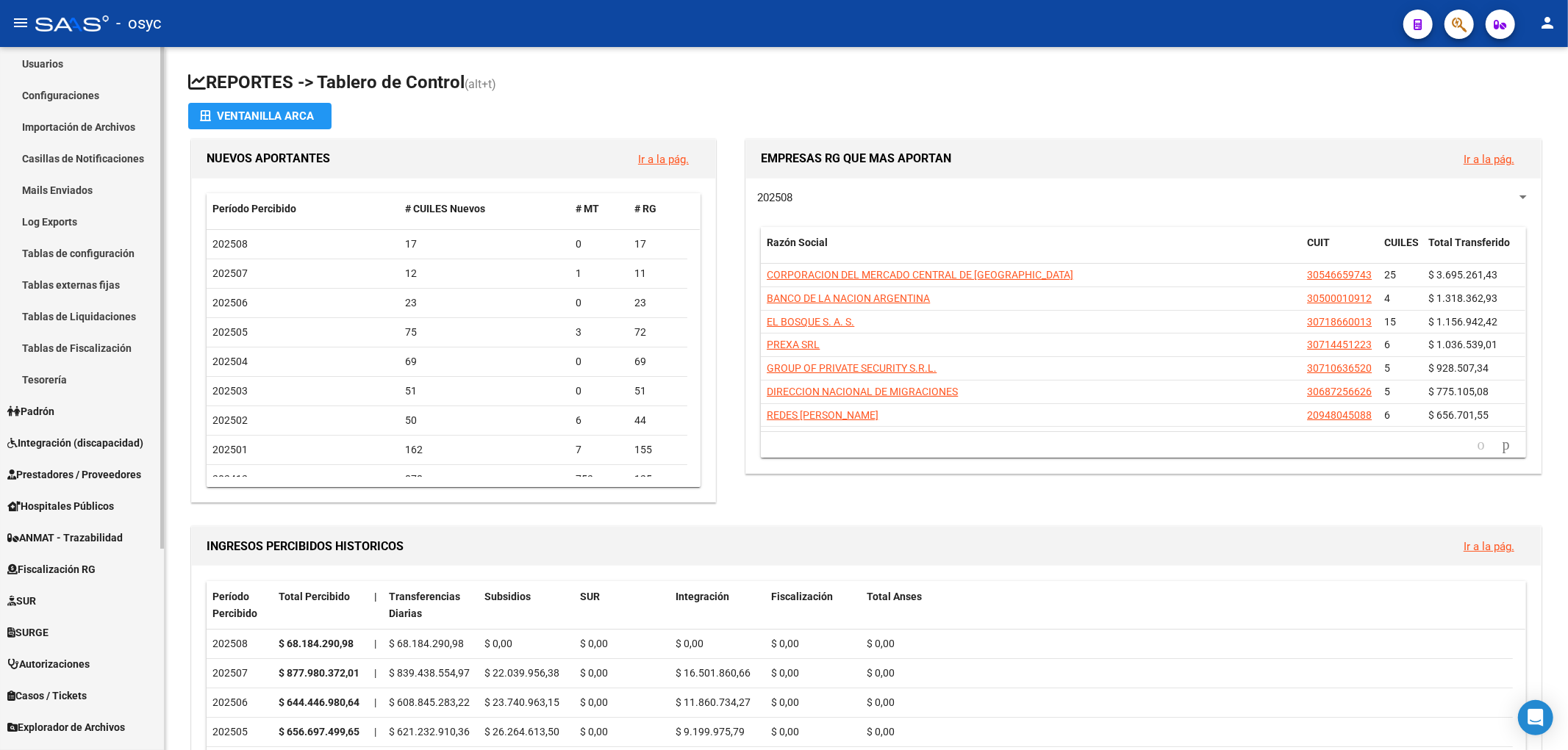
click at [106, 399] on link "Padrón" at bounding box center [81, 411] width 164 height 31
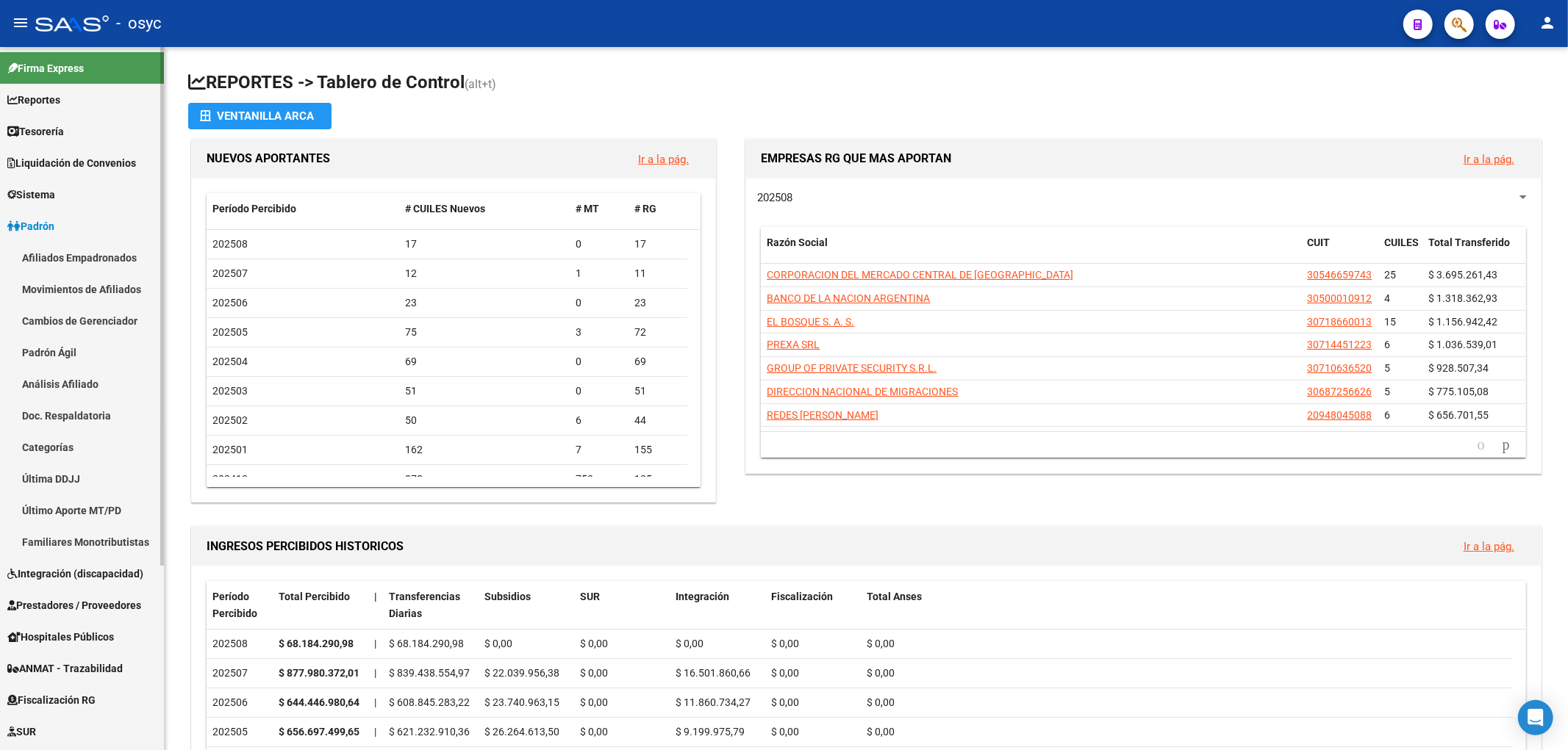
scroll to position [0, 0]
click at [104, 205] on link "Sistema" at bounding box center [81, 195] width 164 height 31
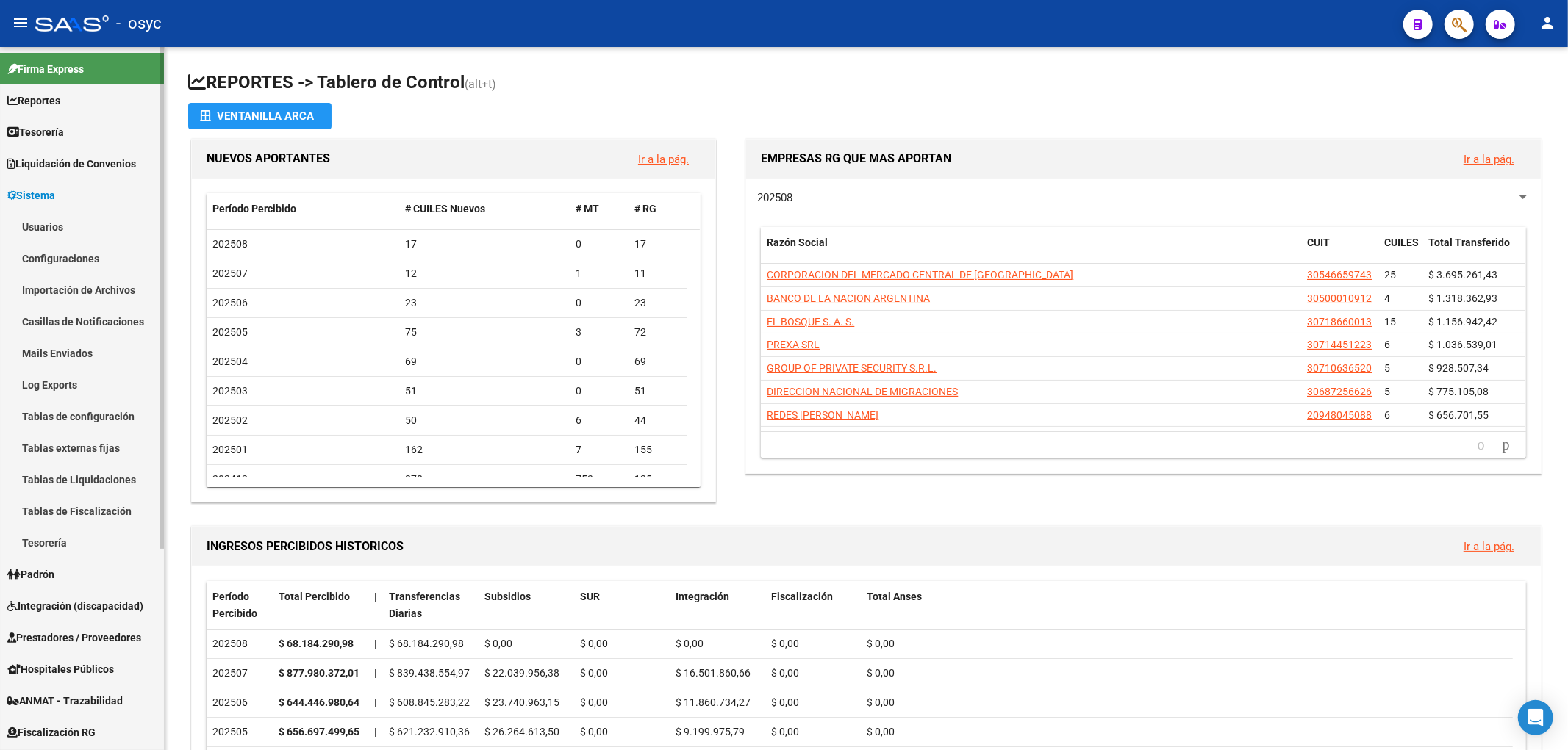
click at [115, 284] on link "Importación de Archivos" at bounding box center [81, 290] width 164 height 31
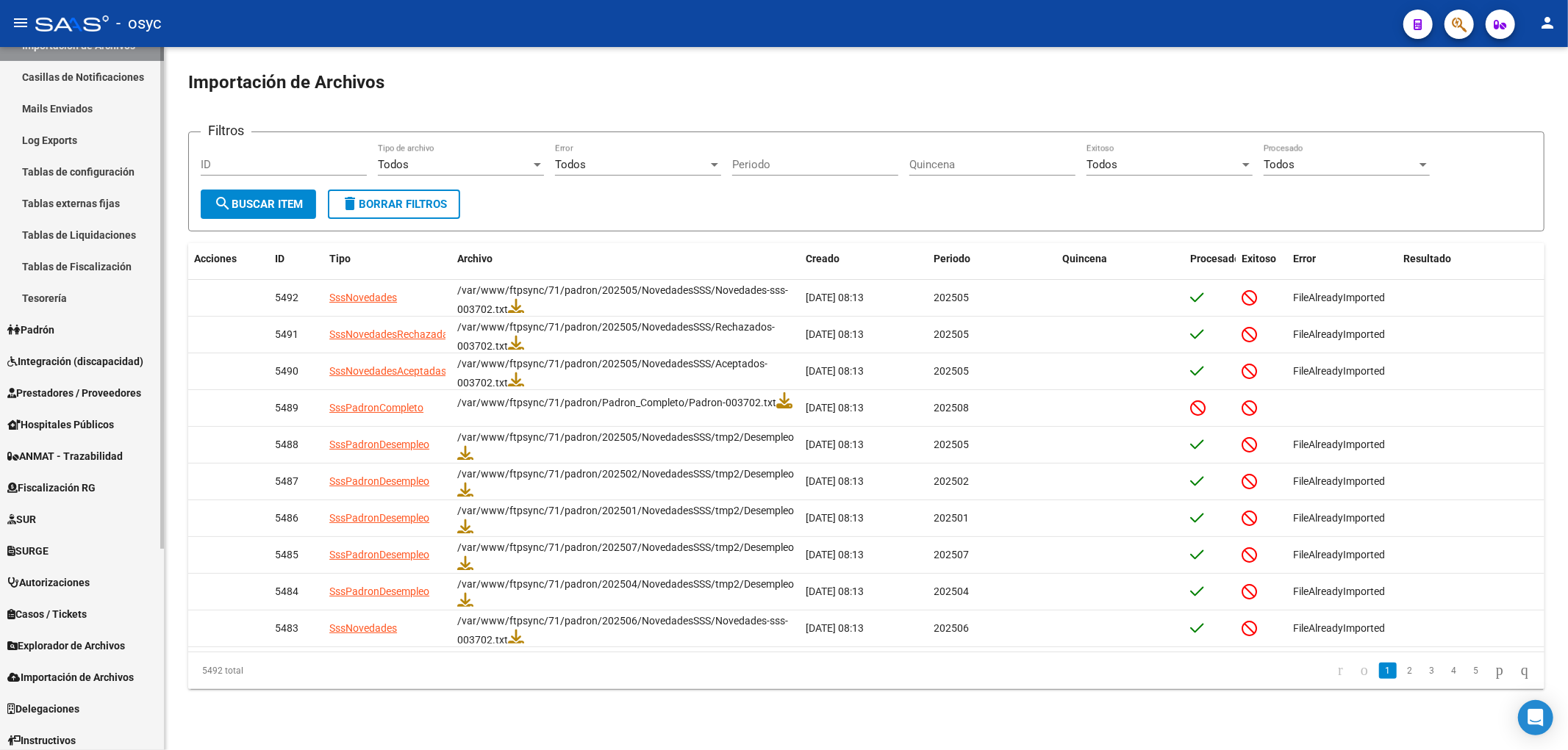
scroll to position [282, 0]
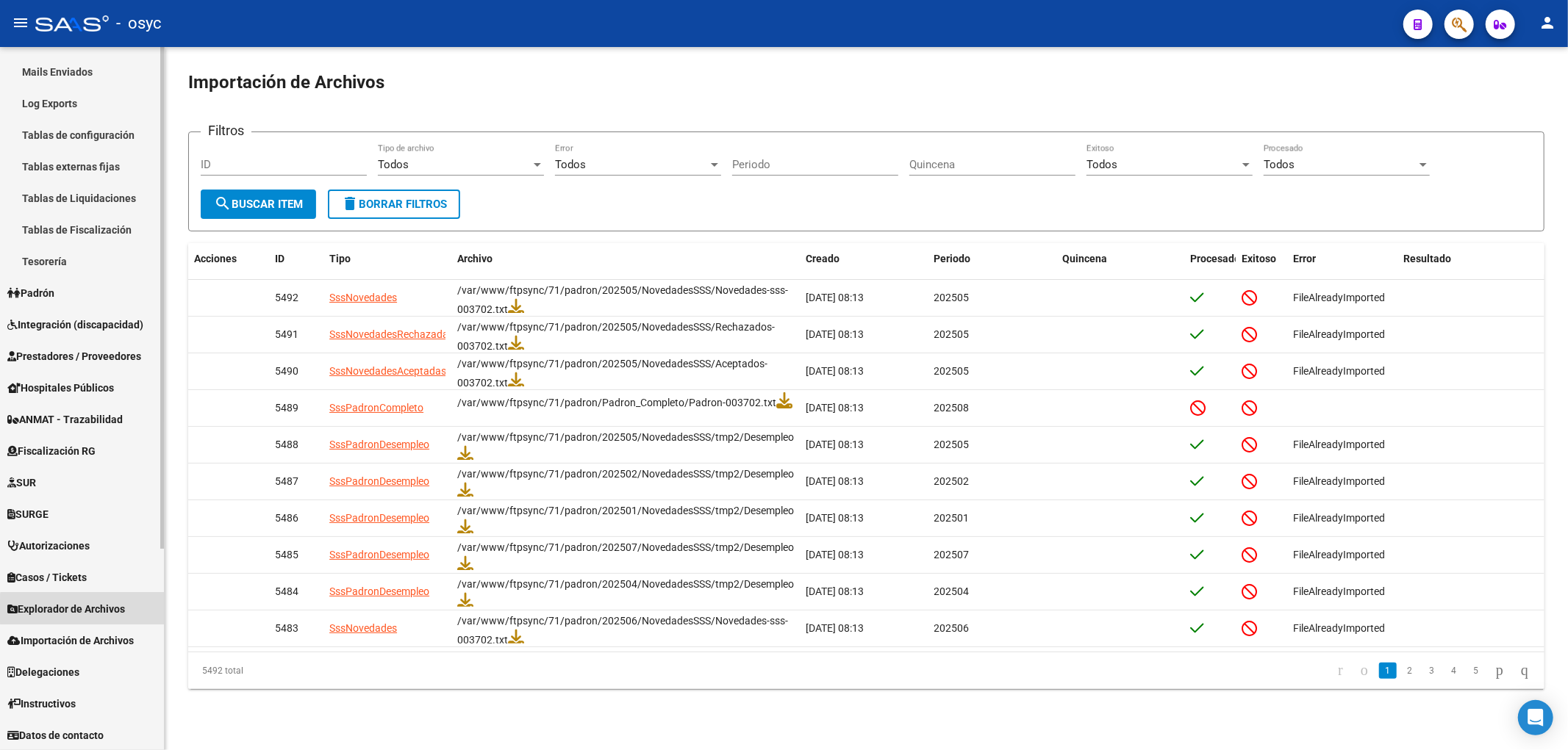
click at [107, 611] on span "Explorador de Archivos" at bounding box center [66, 610] width 117 height 16
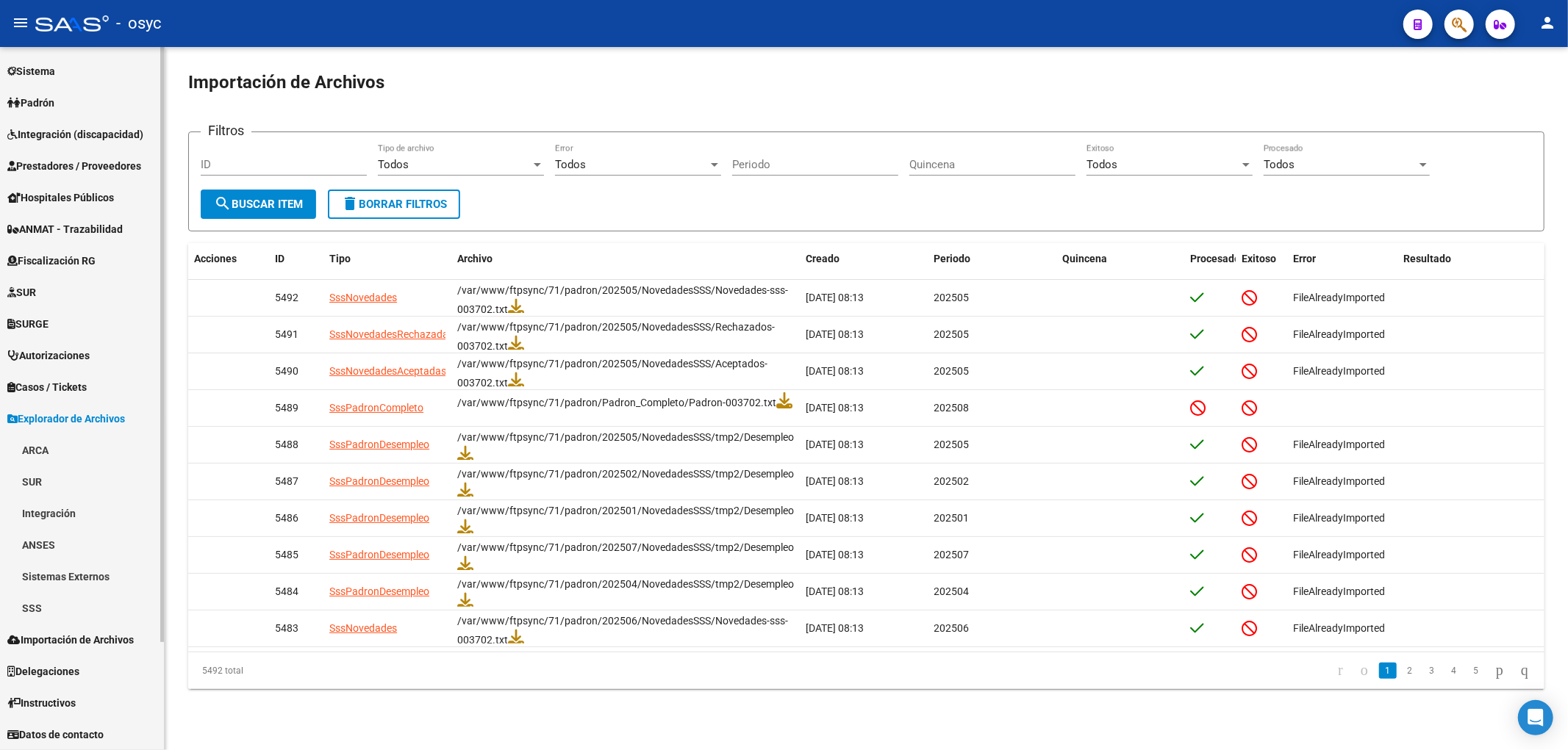
scroll to position [123, 0]
click at [100, 642] on span "Importación de Archivos" at bounding box center [70, 641] width 126 height 16
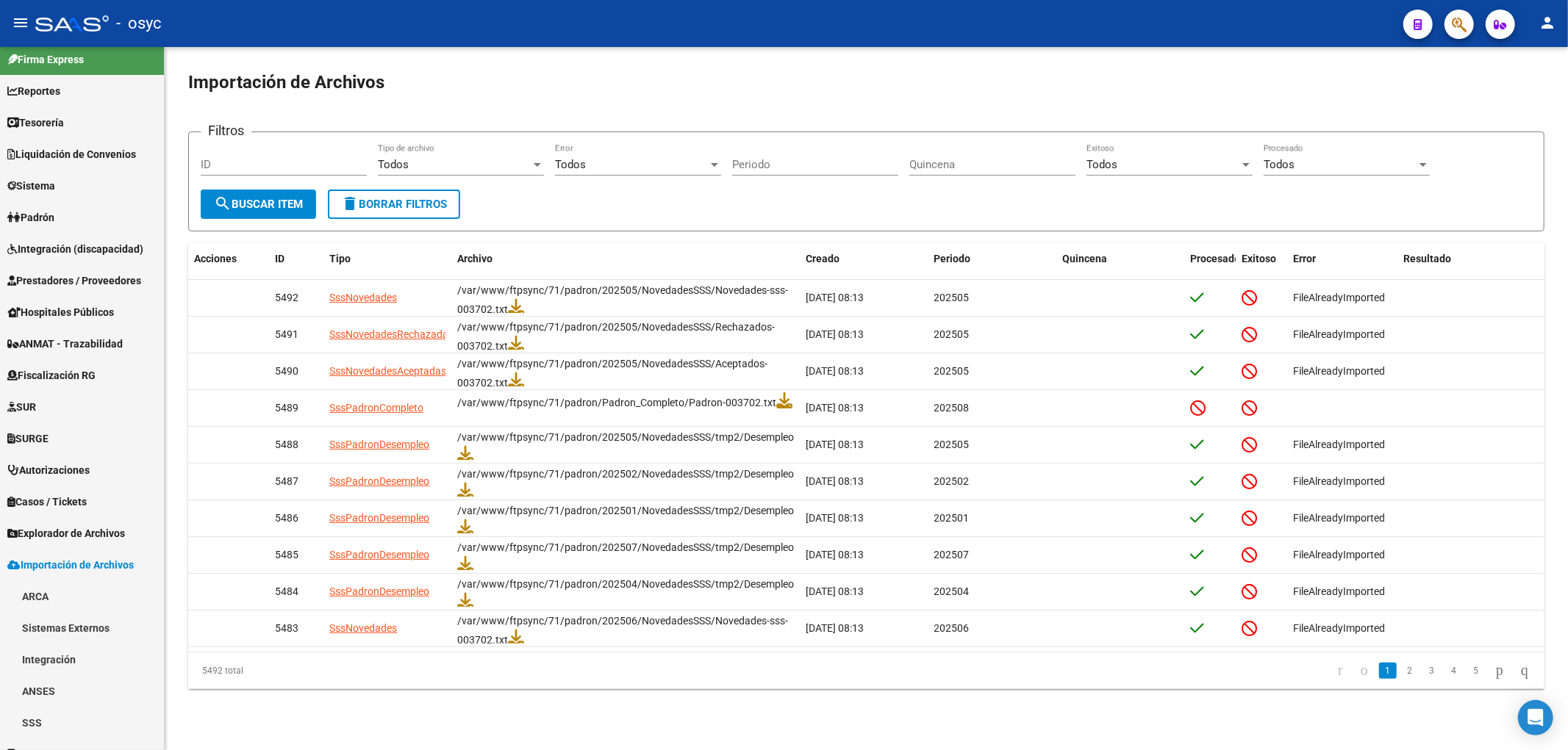
scroll to position [0, 0]
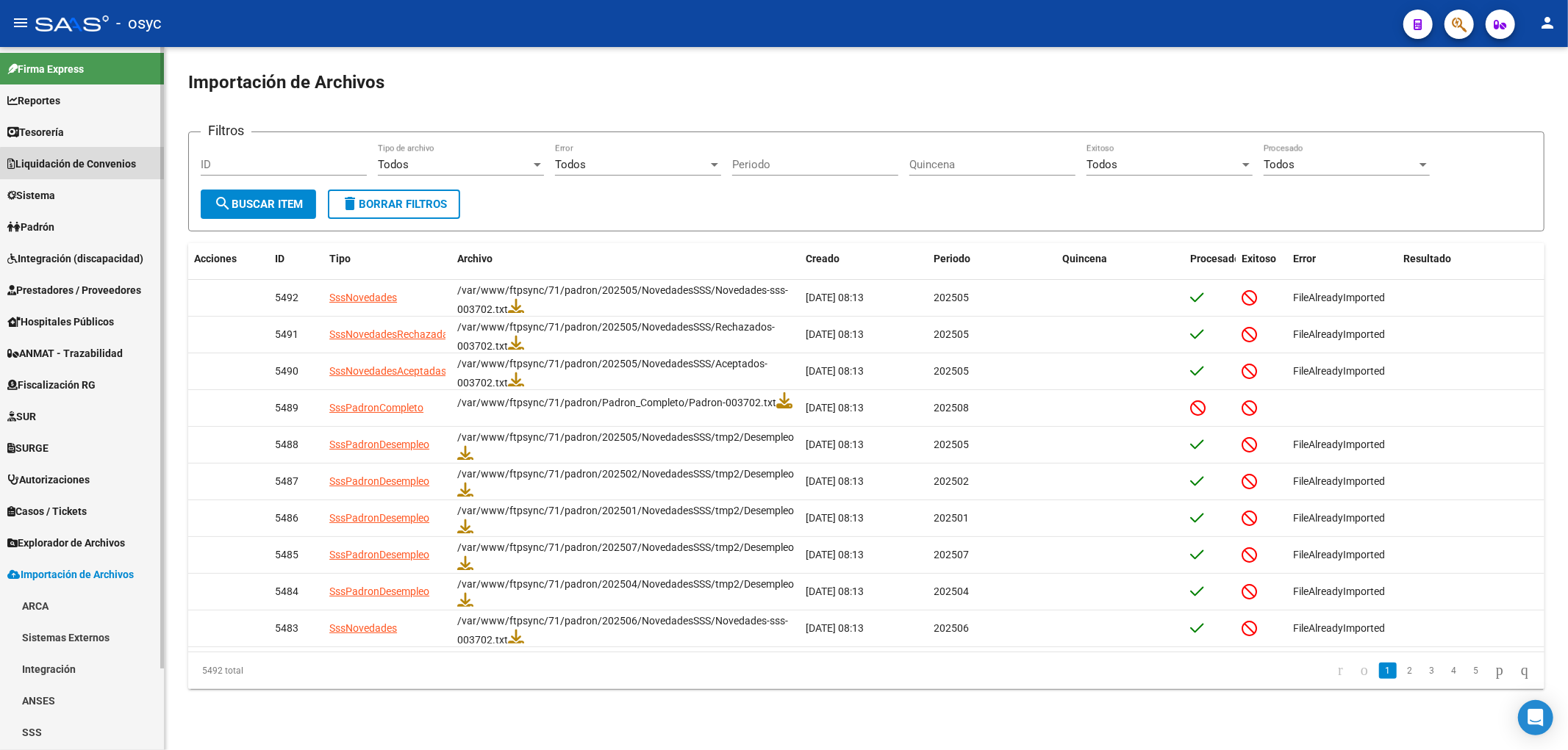
click at [119, 171] on span "Liquidación de Convenios" at bounding box center [72, 164] width 129 height 16
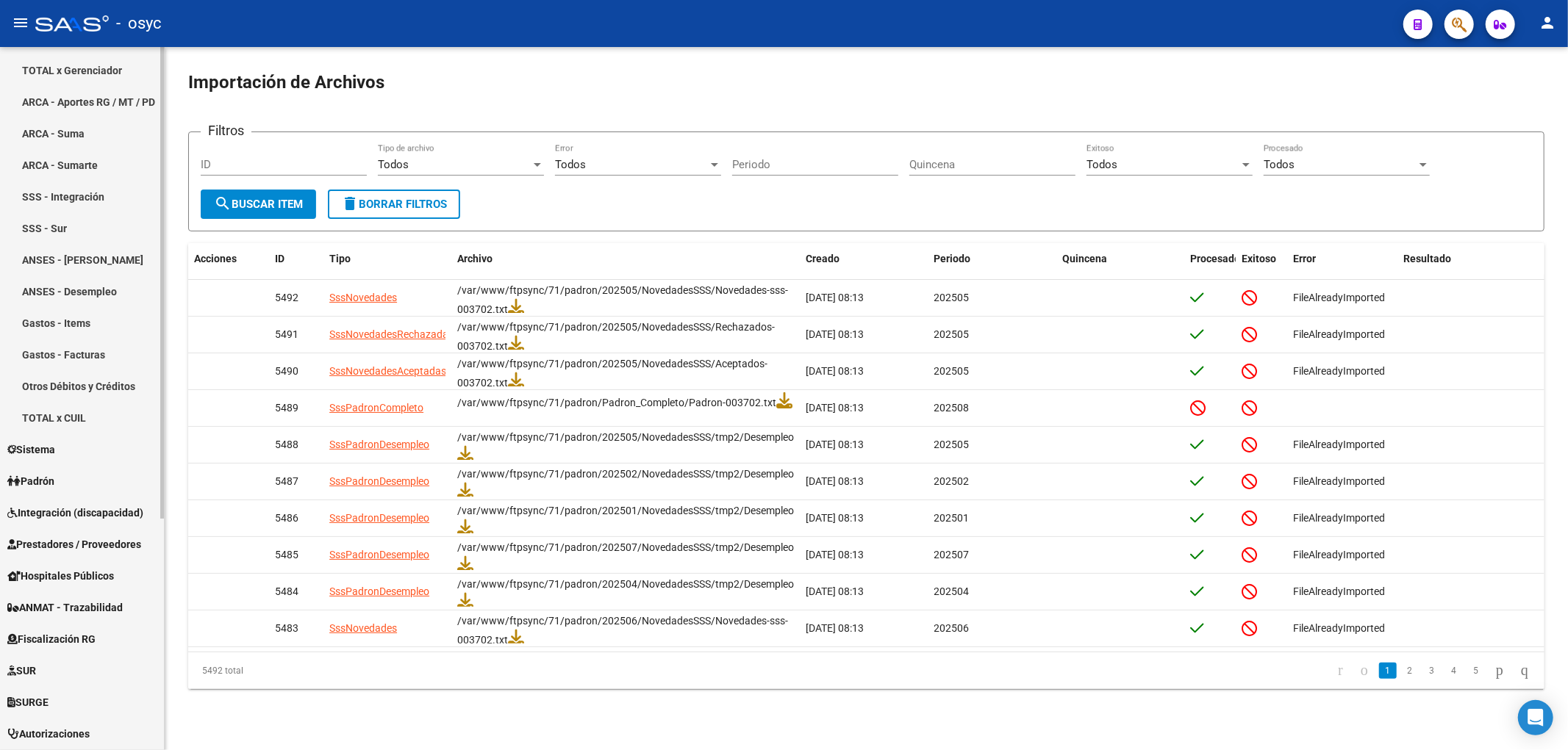
scroll to position [163, 0]
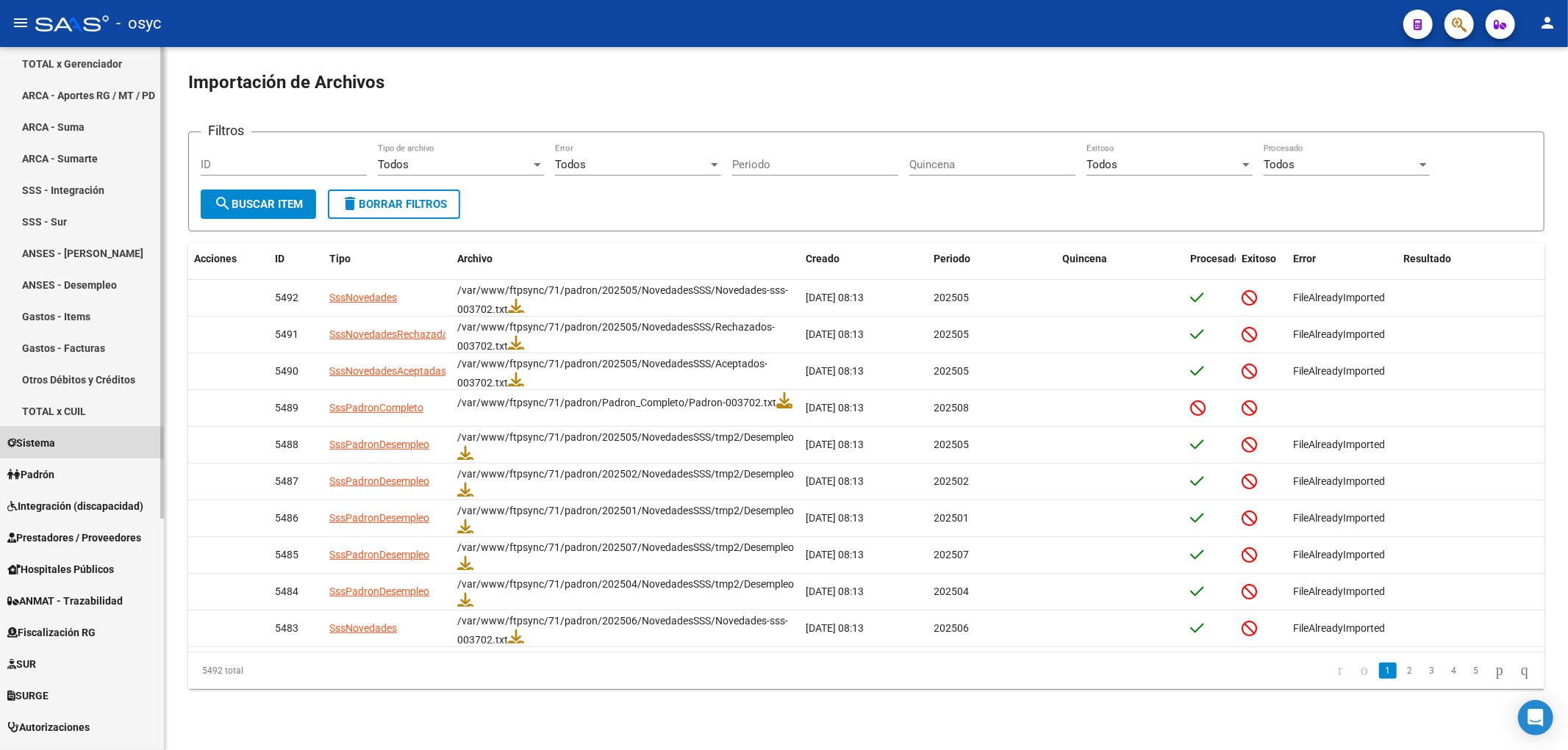
click at [49, 450] on span "Sistema" at bounding box center [31, 443] width 48 height 16
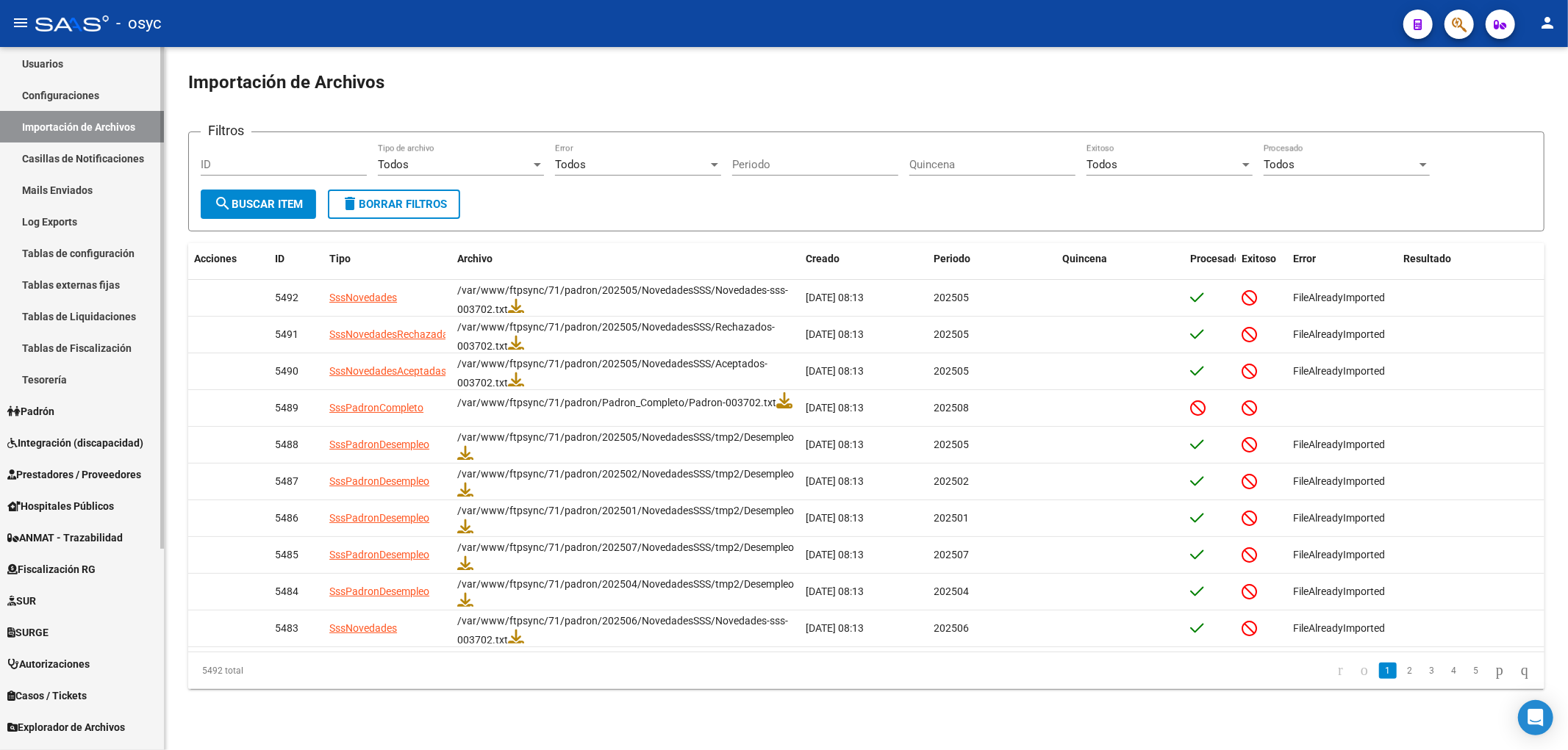
click at [71, 404] on link "Padrón" at bounding box center [81, 411] width 164 height 31
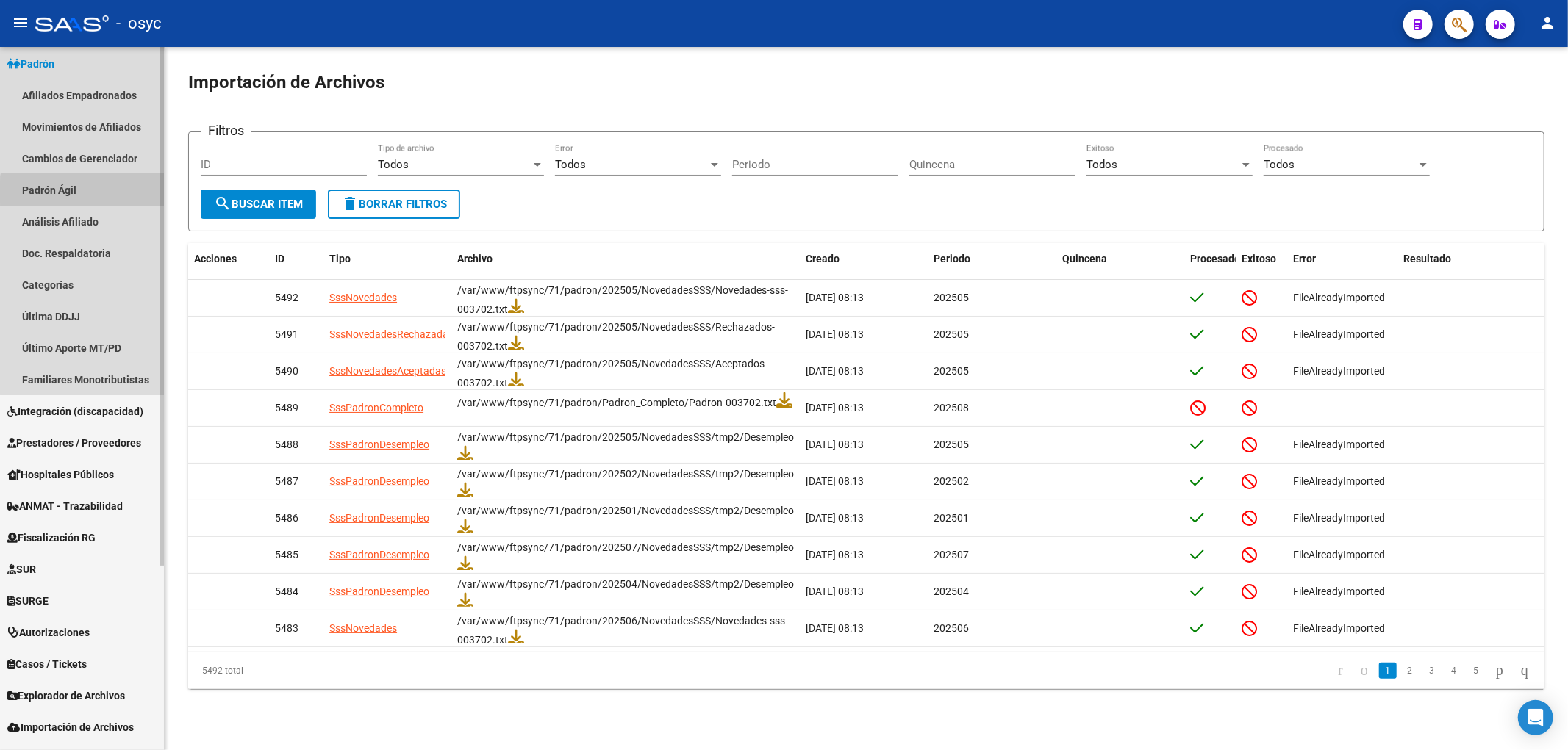
click at [86, 192] on link "Padrón Ágil" at bounding box center [81, 190] width 164 height 31
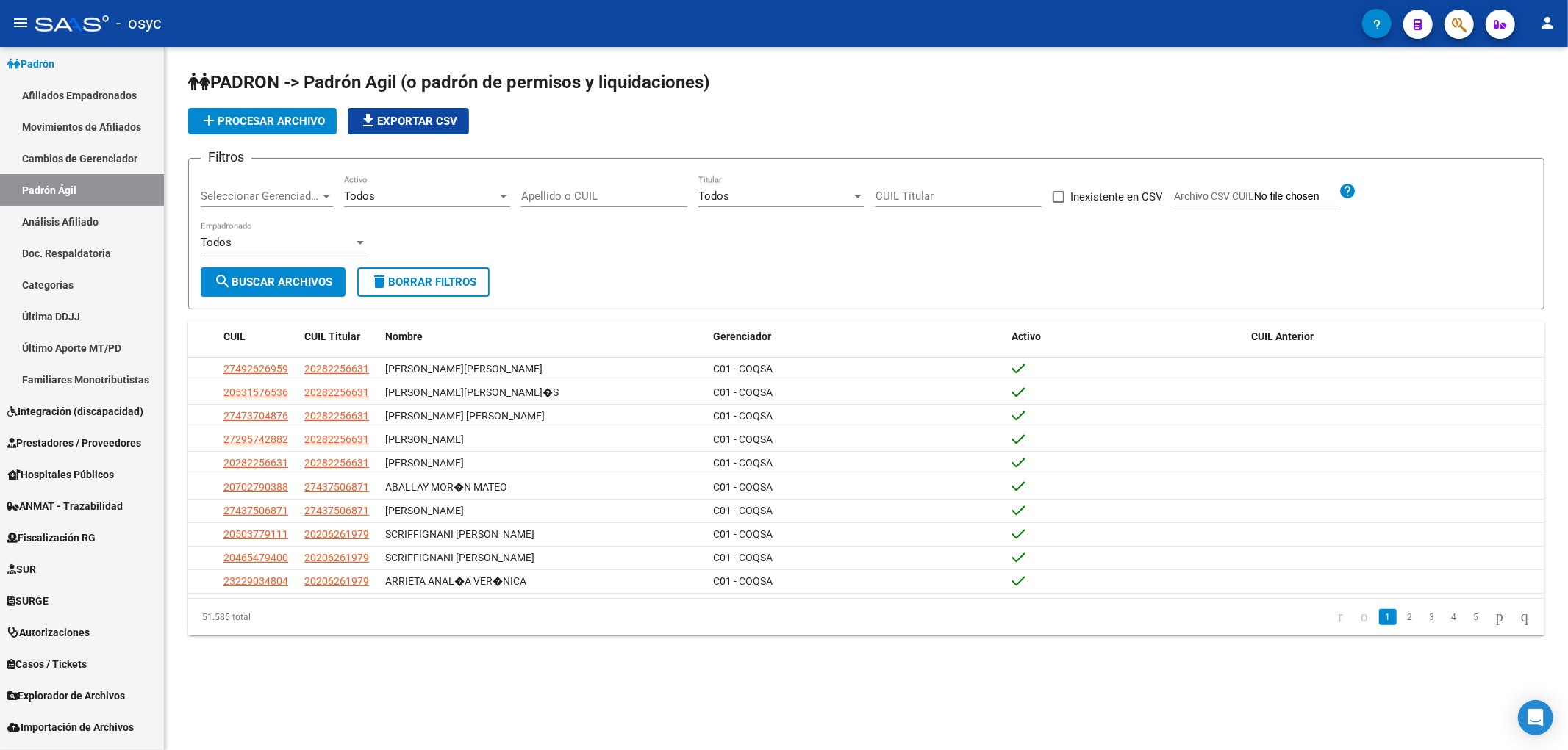
click at [235, 125] on span "add Procesar archivo" at bounding box center [262, 121] width 125 height 13
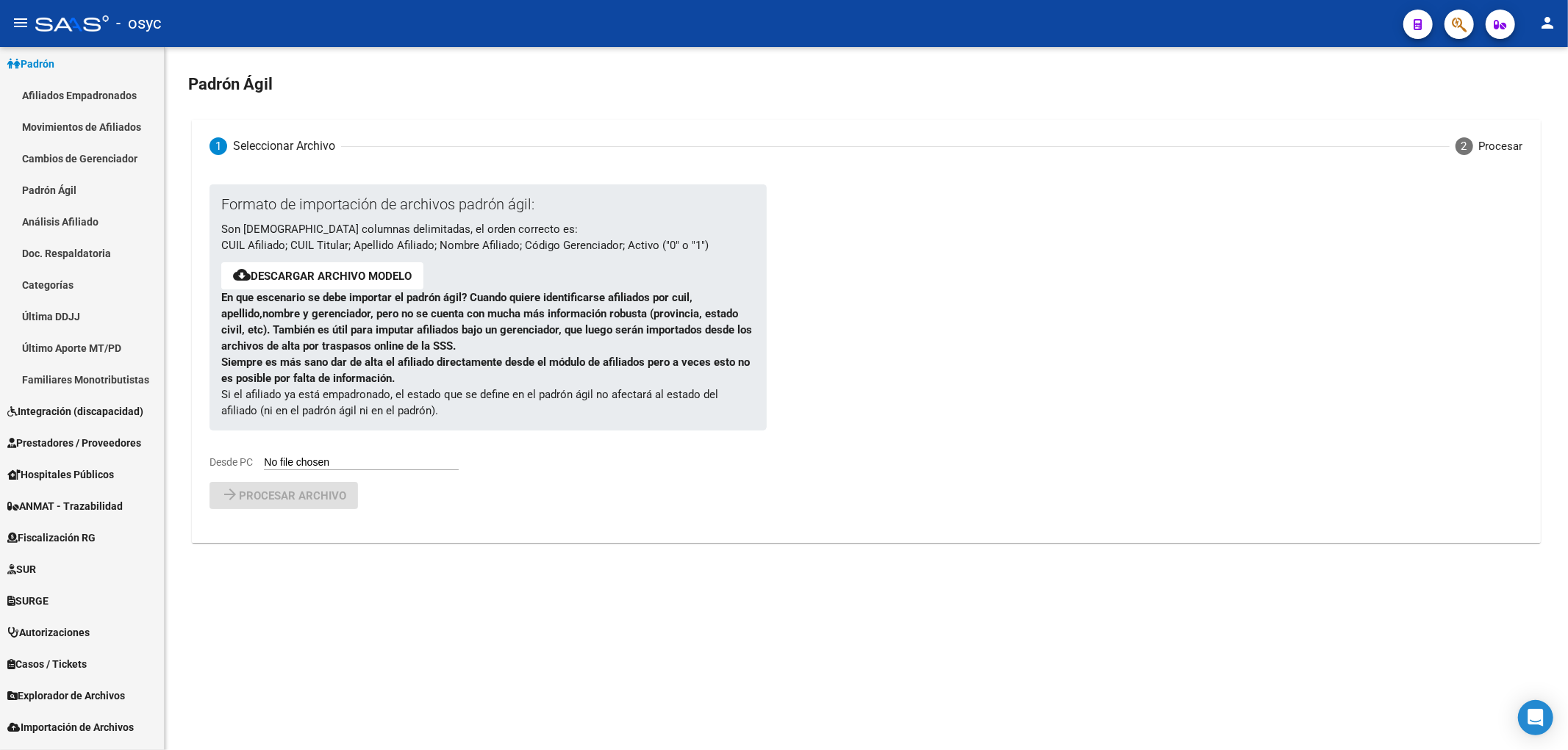
click at [311, 457] on input "Desde PC" at bounding box center [361, 463] width 195 height 14
type input "C:\fakepath\padron_coqsa_agosto2025 (1).xlsx"
click at [281, 531] on span "Procesar archivo" at bounding box center [293, 534] width 108 height 13
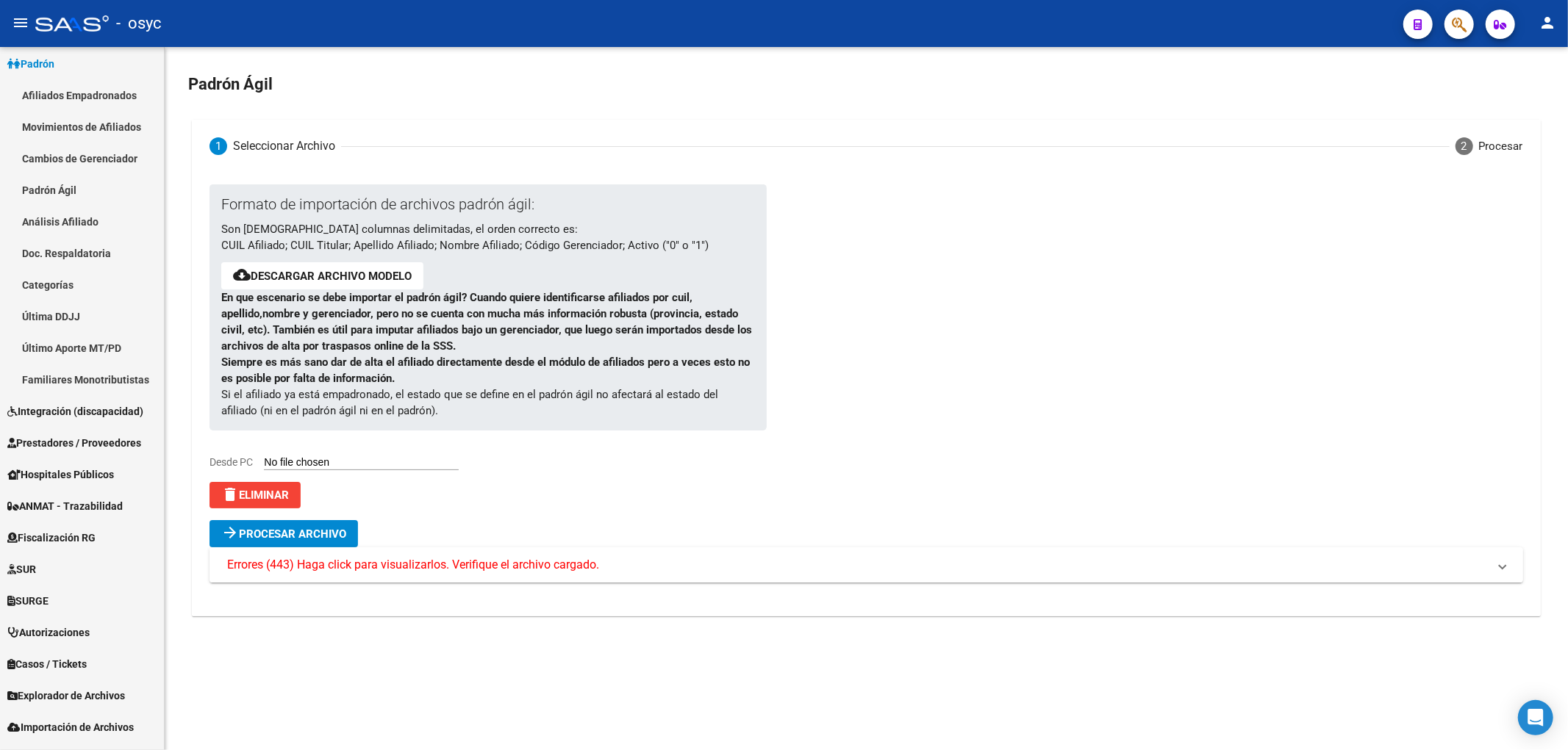
click at [428, 568] on span "Errores (443) Haga click para visualizarlos. Verifique el archivo cargado." at bounding box center [413, 565] width 372 height 16
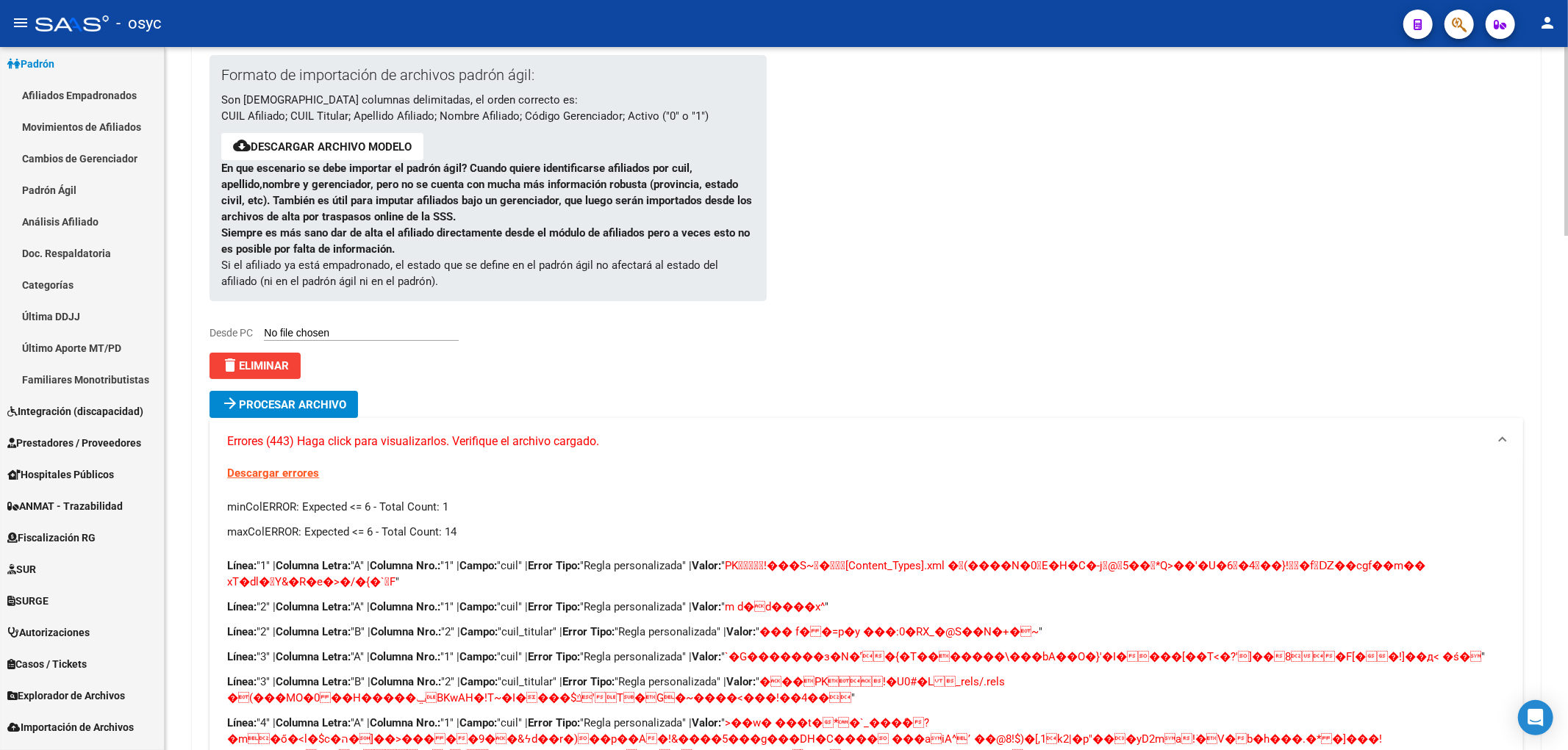
scroll to position [163, 0]
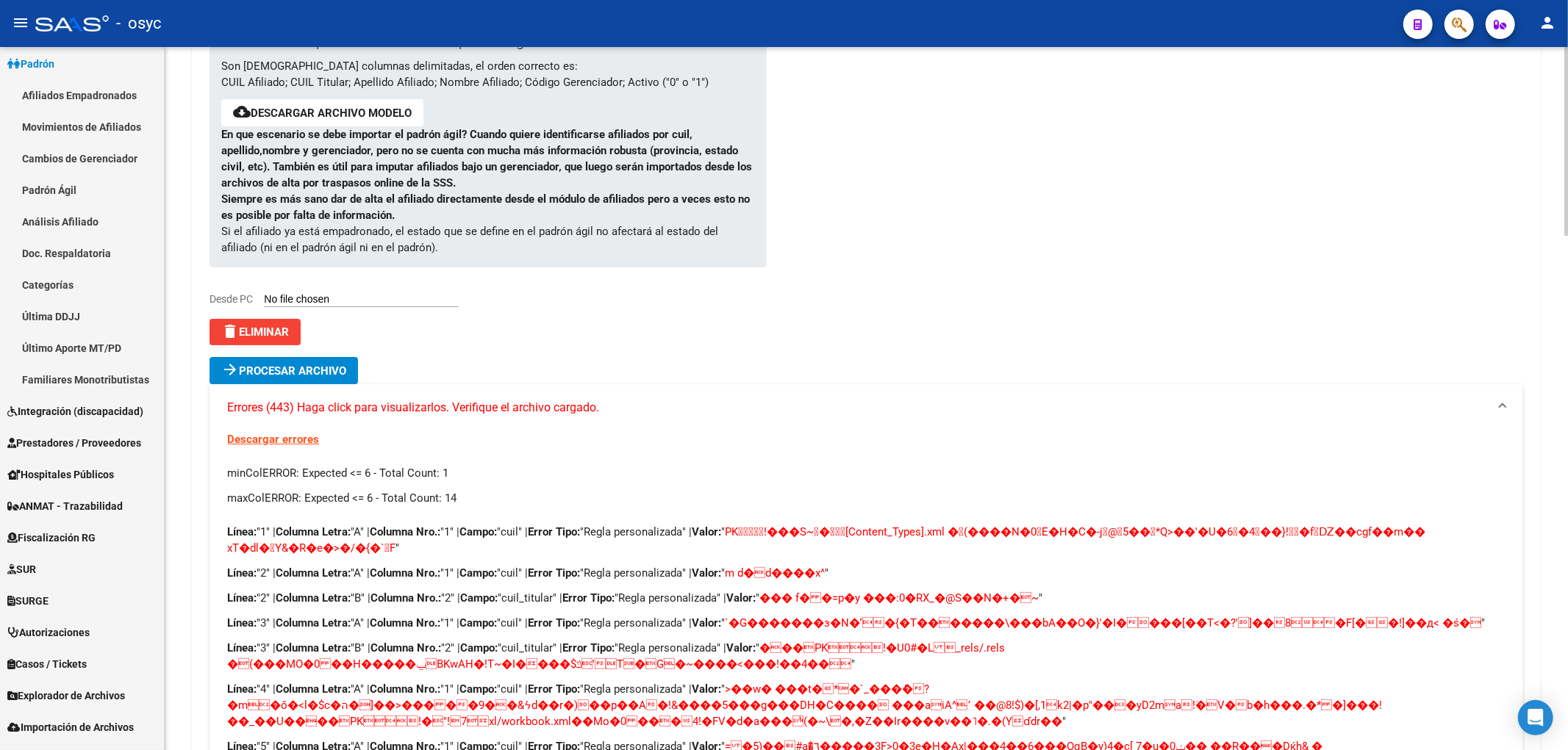
click at [267, 335] on span "delete Eliminar" at bounding box center [255, 332] width 68 height 13
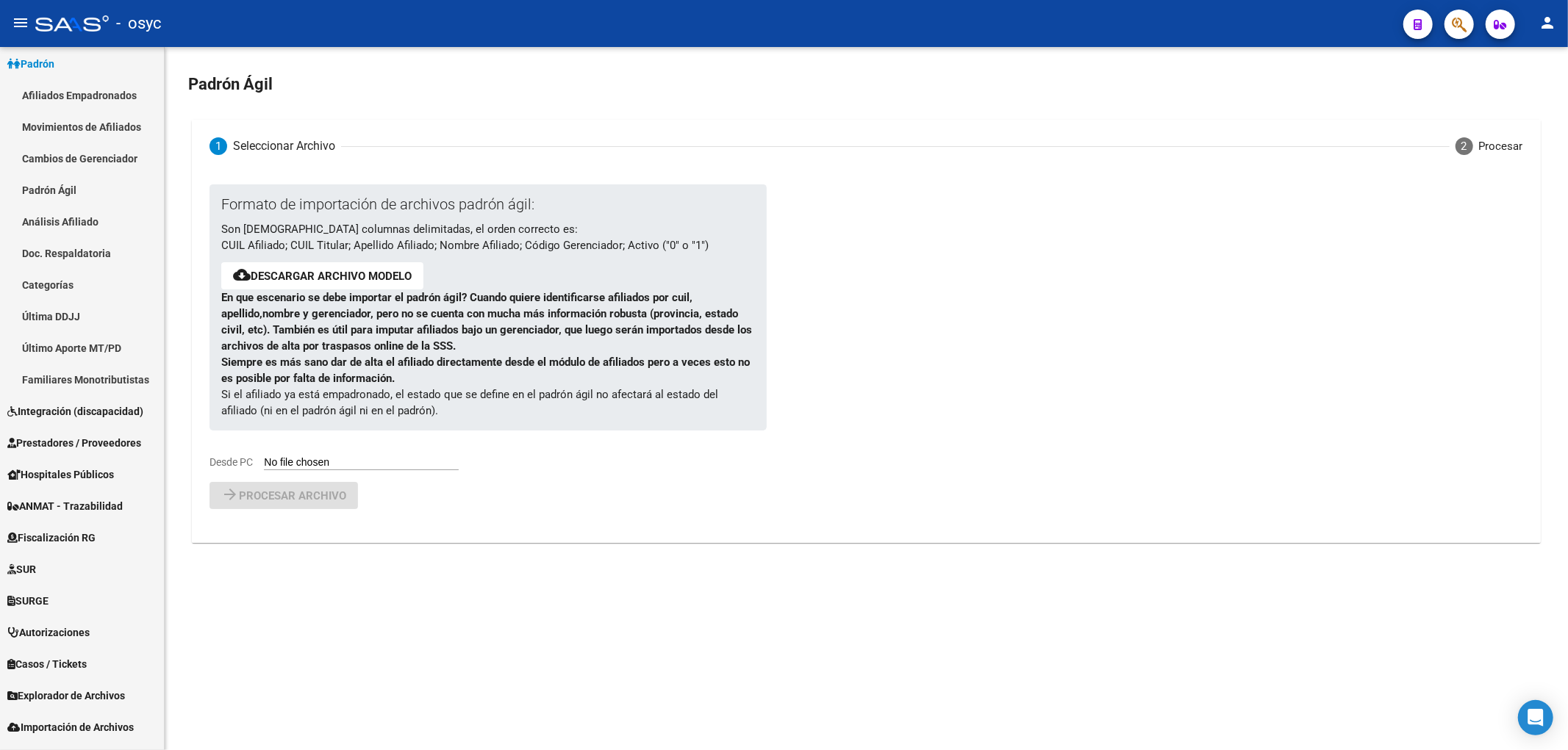
click at [351, 474] on div "Formato de importación de archivos padrón ágil: Son [DEMOGRAPHIC_DATA] columnas…" at bounding box center [487, 333] width 557 height 297
click at [356, 468] on input "Desde PC" at bounding box center [361, 463] width 195 height 14
click at [348, 458] on input "Desde PC" at bounding box center [361, 463] width 195 height 14
type input "C:\fakepath\coqsa agosto.csv"
click at [249, 539] on span "Procesar archivo" at bounding box center [293, 534] width 108 height 13
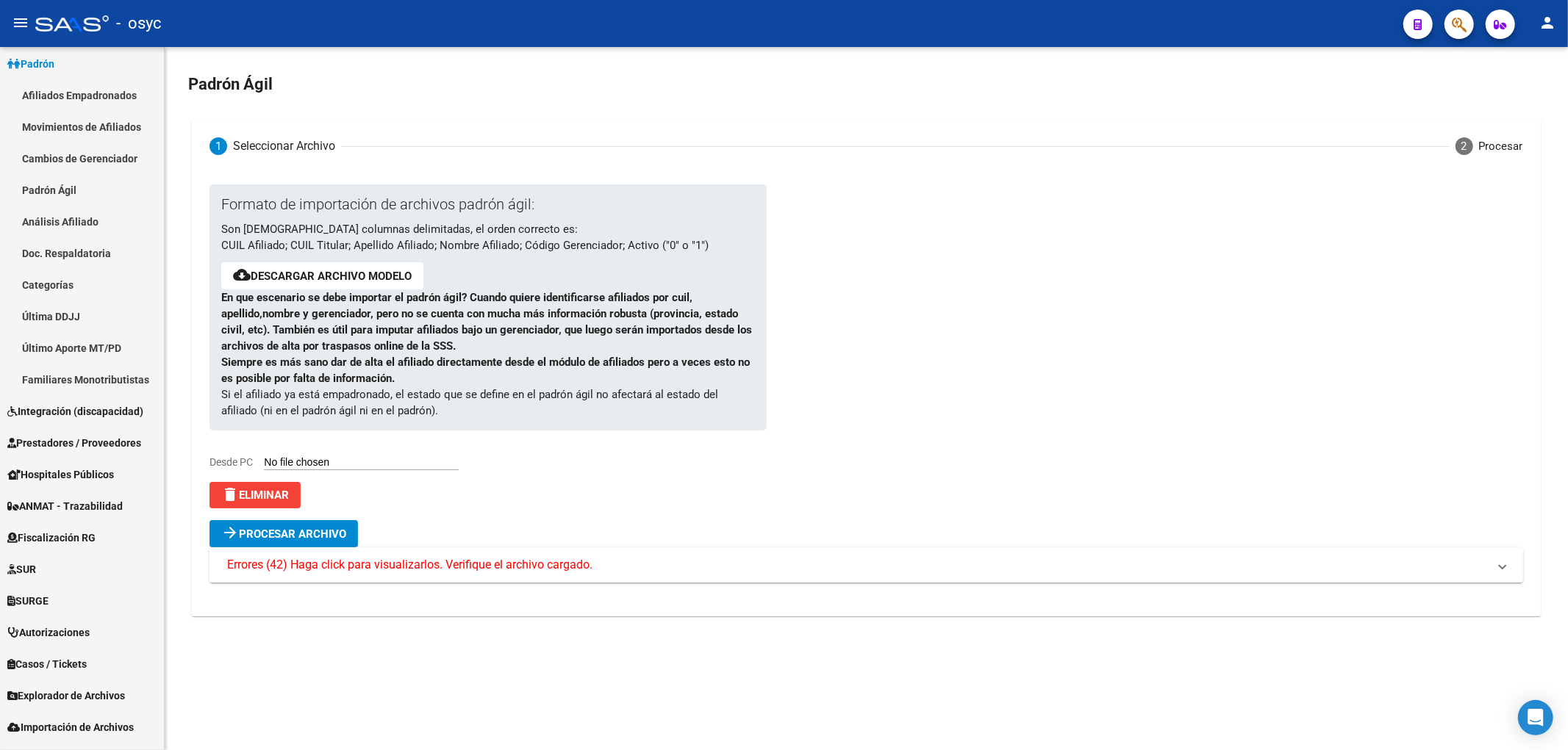
click at [315, 569] on span "Errores (42) Haga click para visualizarlos. Verifique el archivo cargado." at bounding box center [410, 565] width 365 height 16
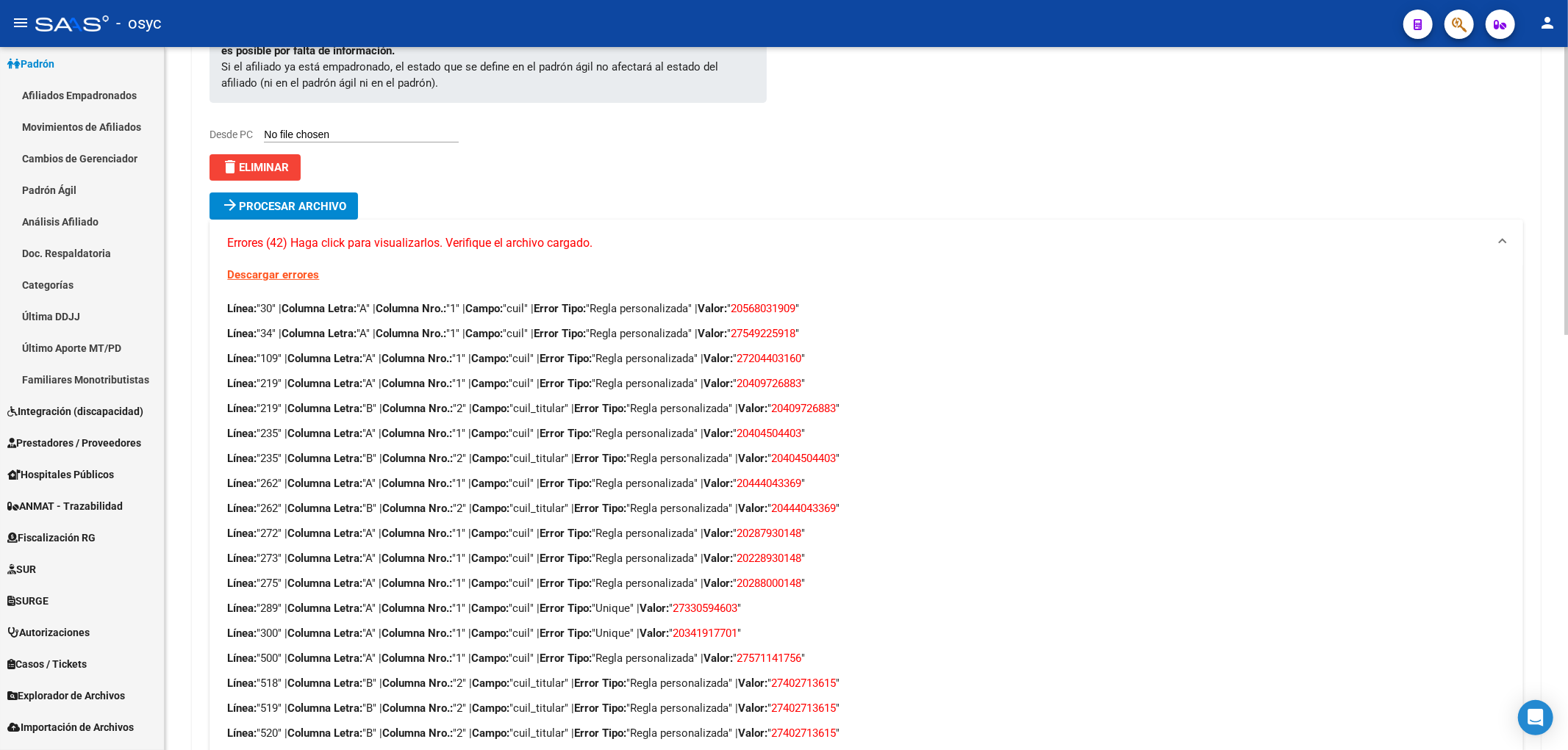
scroll to position [326, 0]
click at [283, 270] on link "Descargar errores" at bounding box center [273, 276] width 92 height 13
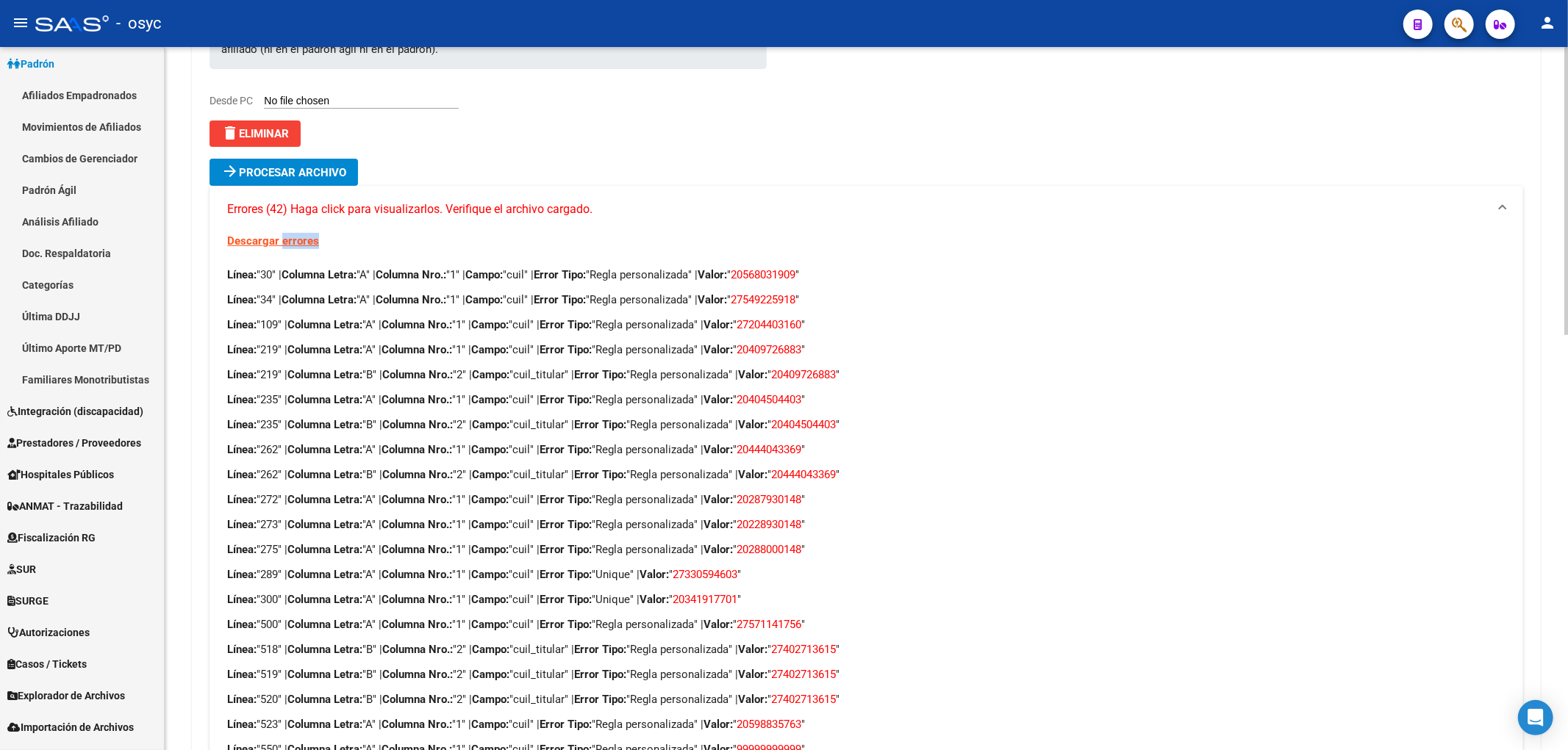
scroll to position [359, 0]
